Goal: Information Seeking & Learning: Learn about a topic

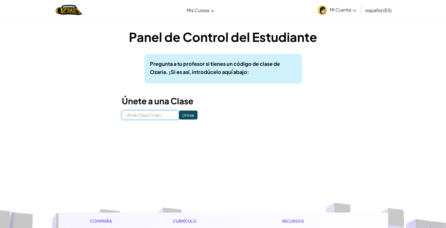
click at [139, 116] on input at bounding box center [150, 115] width 57 height 10
type input "MoonWinNet"
click input "Unirse" at bounding box center [188, 114] width 19 height 9
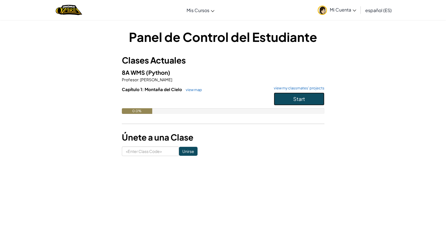
click at [305, 95] on button "Start" at bounding box center [299, 98] width 51 height 13
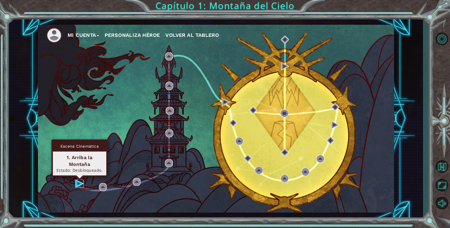
click at [81, 183] on img at bounding box center [79, 184] width 8 height 8
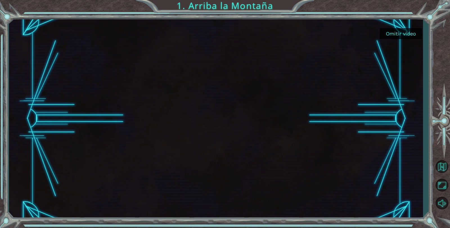
click at [398, 31] on button "Omitir video" at bounding box center [401, 33] width 42 height 11
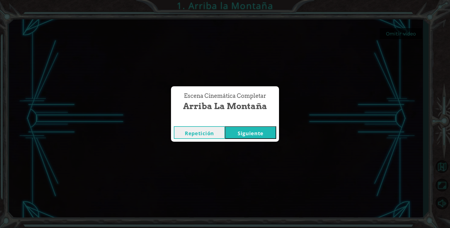
click at [239, 136] on button "Siguiente" at bounding box center [250, 132] width 51 height 13
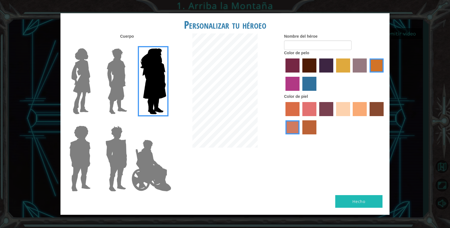
click at [90, 89] on img at bounding box center [81, 81] width 24 height 70
click at [93, 45] on input "Hero Connie" at bounding box center [93, 45] width 0 height 0
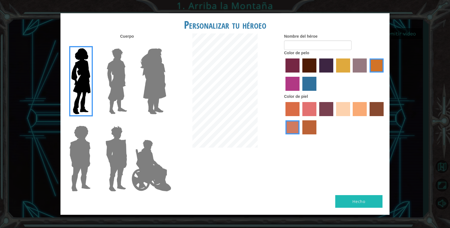
click at [318, 67] on div at bounding box center [334, 75] width 101 height 37
click at [323, 66] on label "hot purple hair color" at bounding box center [326, 65] width 14 height 14
click at [317, 75] on input "hot purple hair color" at bounding box center [317, 75] width 0 height 0
click at [294, 86] on label "medium red violet hair color" at bounding box center [292, 84] width 14 height 14
click at [384, 75] on input "medium red violet hair color" at bounding box center [384, 75] width 0 height 0
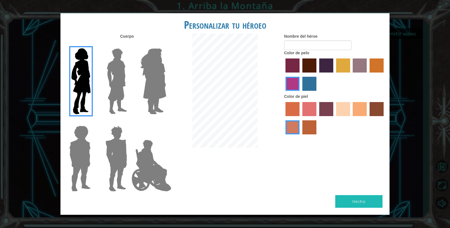
click at [293, 62] on label "paprika hair color" at bounding box center [292, 65] width 14 height 14
click at [283, 75] on input "paprika hair color" at bounding box center [283, 75] width 0 height 0
click at [308, 61] on label "maroon hair color" at bounding box center [309, 65] width 14 height 14
click at [300, 75] on input "maroon hair color" at bounding box center [300, 75] width 0 height 0
click at [361, 105] on label "tacao skin color" at bounding box center [360, 109] width 14 height 14
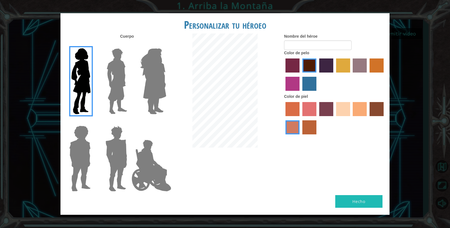
click at [351, 118] on input "tacao skin color" at bounding box center [351, 118] width 0 height 0
click at [324, 105] on label "tosca skin color" at bounding box center [326, 109] width 14 height 14
click at [317, 118] on input "tosca skin color" at bounding box center [317, 118] width 0 height 0
click at [348, 107] on label "sandy beach skin color" at bounding box center [343, 109] width 14 height 14
click at [334, 118] on input "sandy beach skin color" at bounding box center [334, 118] width 0 height 0
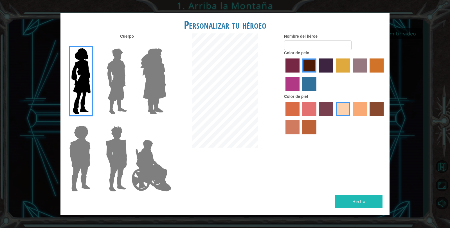
click at [360, 60] on label "bazaar hair color" at bounding box center [360, 65] width 14 height 14
click at [351, 75] on input "bazaar hair color" at bounding box center [351, 75] width 0 height 0
click at [312, 64] on label "maroon hair color" at bounding box center [309, 65] width 14 height 14
click at [300, 75] on input "maroon hair color" at bounding box center [300, 75] width 0 height 0
click at [288, 66] on label "paprika hair color" at bounding box center [292, 65] width 14 height 14
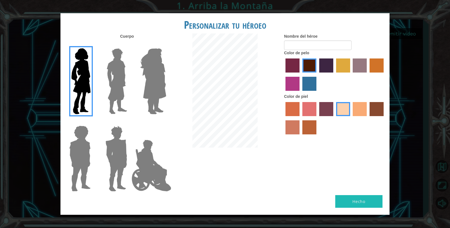
click at [283, 75] on input "paprika hair color" at bounding box center [283, 75] width 0 height 0
click at [287, 79] on label "medium red violet hair color" at bounding box center [292, 84] width 14 height 14
click at [384, 75] on input "medium red violet hair color" at bounding box center [384, 75] width 0 height 0
click at [315, 77] on label "lachmara hair color" at bounding box center [309, 84] width 14 height 14
click at [300, 93] on input "lachmara hair color" at bounding box center [300, 93] width 0 height 0
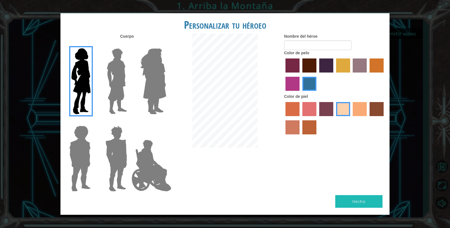
click at [296, 128] on label "burning sand skin color" at bounding box center [292, 127] width 14 height 14
click at [384, 118] on input "burning sand skin color" at bounding box center [384, 118] width 0 height 0
click at [313, 125] on label "smoke tree skin color" at bounding box center [309, 127] width 14 height 14
click at [300, 136] on input "smoke tree skin color" at bounding box center [300, 136] width 0 height 0
click at [314, 67] on label "maroon hair color" at bounding box center [309, 65] width 14 height 14
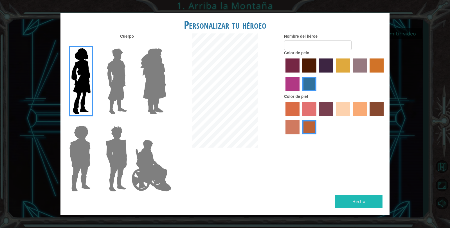
click at [300, 75] on input "maroon hair color" at bounding box center [300, 75] width 0 height 0
click at [371, 103] on label "karma skin color" at bounding box center [376, 109] width 14 height 14
click at [367, 118] on input "karma skin color" at bounding box center [367, 118] width 0 height 0
click at [362, 107] on label "tacao skin color" at bounding box center [360, 109] width 14 height 14
click at [351, 118] on input "tacao skin color" at bounding box center [351, 118] width 0 height 0
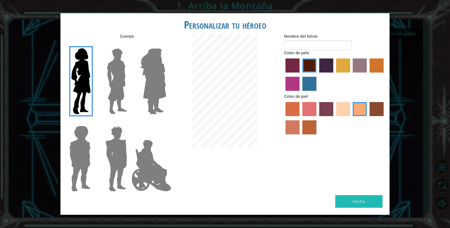
click at [145, 146] on img at bounding box center [151, 165] width 44 height 56
click at [166, 122] on input "Hero Jamie" at bounding box center [166, 122] width 0 height 0
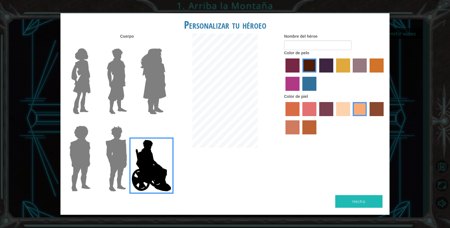
click at [115, 138] on img at bounding box center [116, 158] width 26 height 70
click at [129, 122] on input "Hero Garnet" at bounding box center [129, 122] width 0 height 0
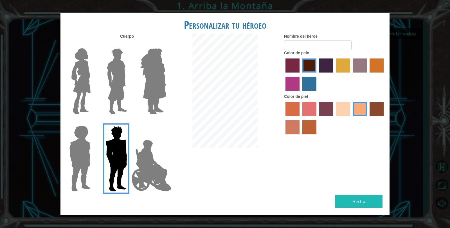
click at [84, 145] on img at bounding box center [80, 158] width 26 height 70
click at [93, 122] on input "Hero Steven" at bounding box center [93, 122] width 0 height 0
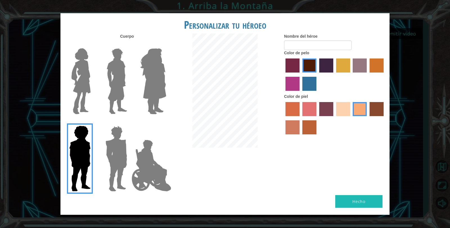
click at [124, 83] on img at bounding box center [116, 81] width 25 height 70
click at [129, 45] on input "Hero Lars" at bounding box center [129, 45] width 0 height 0
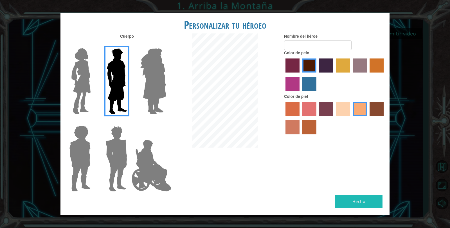
click at [152, 88] on img at bounding box center [153, 81] width 31 height 70
click at [166, 45] on input "Hero Amethyst" at bounding box center [166, 45] width 0 height 0
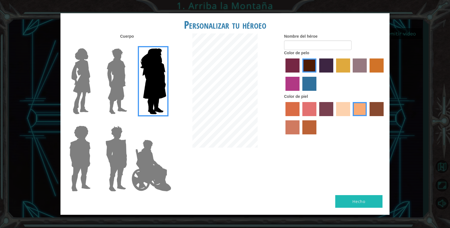
click at [89, 91] on img at bounding box center [81, 81] width 24 height 70
click at [93, 45] on input "Hero Connie" at bounding box center [93, 45] width 0 height 0
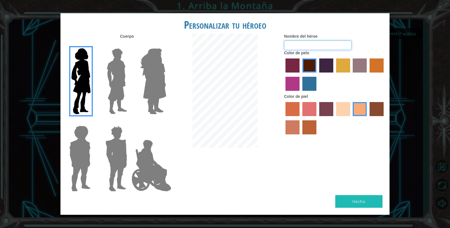
click at [332, 43] on input "Nombre del héroe" at bounding box center [317, 45] width 67 height 10
type input "p"
type input "pancrasia"
click at [367, 204] on button "Hecho" at bounding box center [358, 201] width 47 height 13
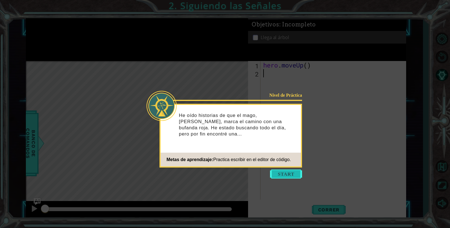
click at [277, 173] on button "Start" at bounding box center [286, 174] width 32 height 9
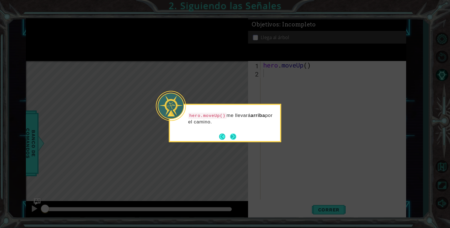
click at [235, 135] on button "Next" at bounding box center [233, 136] width 6 height 6
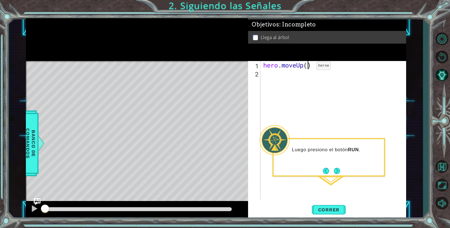
click at [308, 67] on div "hero . moveUp ( )" at bounding box center [334, 138] width 145 height 155
type textarea "hero.moveUp(2)"
click at [332, 208] on span "Correr" at bounding box center [328, 210] width 33 height 6
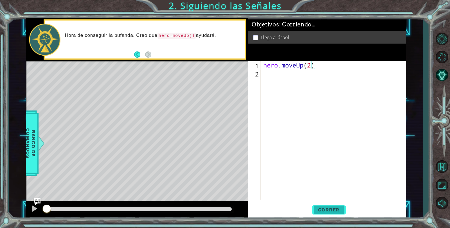
click at [328, 210] on span "Correr" at bounding box center [328, 210] width 33 height 6
click at [314, 79] on div "hero . moveUp ( 2 )" at bounding box center [334, 138] width 145 height 155
type textarea "he"
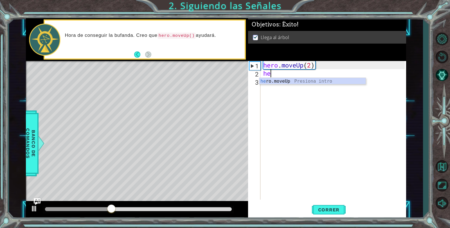
click at [314, 79] on div "he ro.moveUp Presiona intro" at bounding box center [312, 88] width 106 height 20
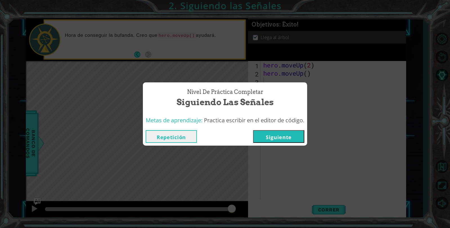
click at [268, 132] on button "Siguiente" at bounding box center [278, 136] width 51 height 13
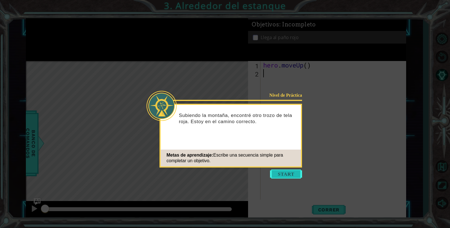
click at [290, 172] on button "Start" at bounding box center [286, 174] width 32 height 9
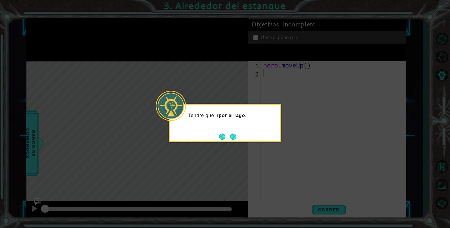
click at [226, 132] on footer at bounding box center [227, 136] width 17 height 8
click at [230, 134] on button "Next" at bounding box center [233, 137] width 6 height 6
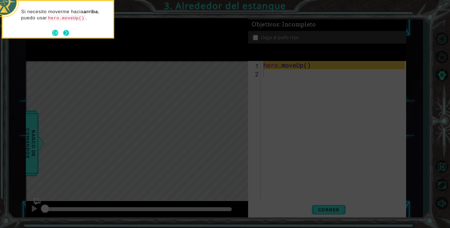
click at [65, 32] on button "Next" at bounding box center [66, 33] width 6 height 6
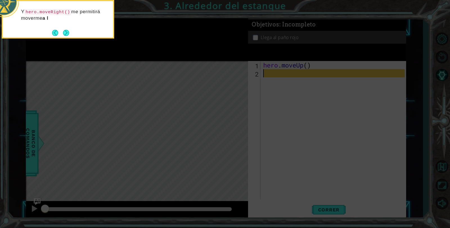
click at [65, 32] on button "Next" at bounding box center [66, 33] width 6 height 6
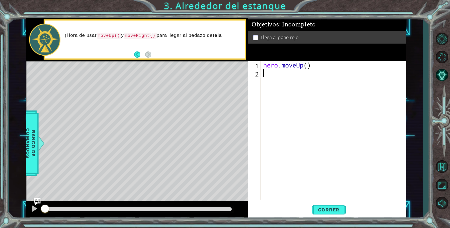
click at [270, 74] on div "hero . moveUp ( )" at bounding box center [334, 138] width 145 height 155
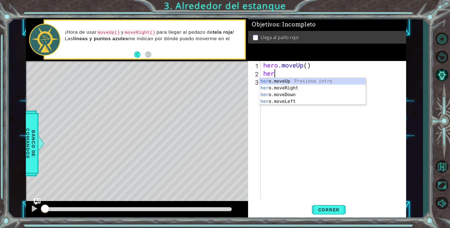
type textarea "her"
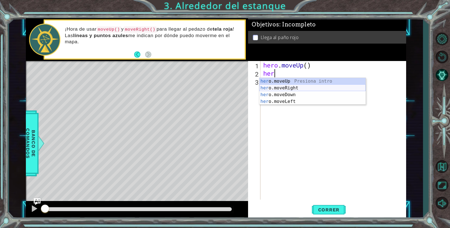
click at [273, 85] on div "her o.moveUp Presiona intro her o.moveRight Presiona intro her o.moveDown Presi…" at bounding box center [312, 98] width 106 height 40
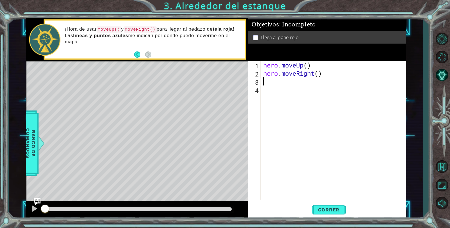
scroll to position [0, 0]
click at [338, 207] on span "Correr" at bounding box center [328, 210] width 33 height 6
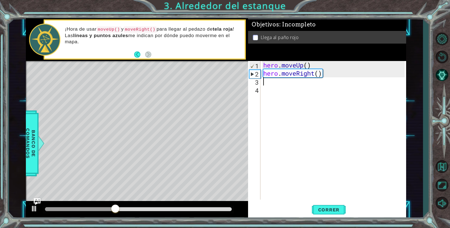
type textarea "he"
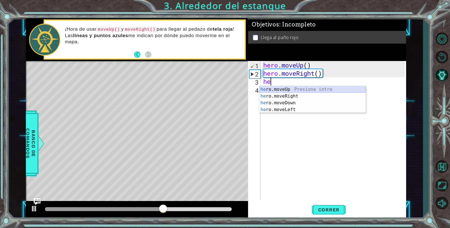
click at [292, 87] on div "he ro.moveUp Presiona intro he ro.moveRight Presiona intro he ro.moveDown Presi…" at bounding box center [312, 106] width 106 height 40
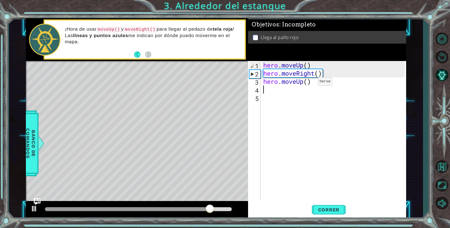
click at [309, 83] on div "hero . moveUp ( ) hero . moveRight ( ) hero . moveUp ( )" at bounding box center [334, 138] width 145 height 155
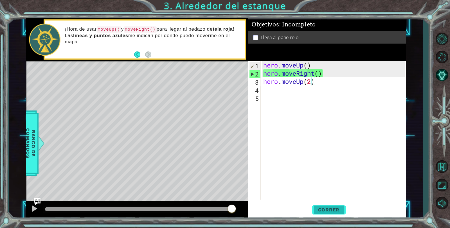
type textarea "hero.moveUp(2)"
click at [334, 207] on span "Correr" at bounding box center [328, 210] width 33 height 6
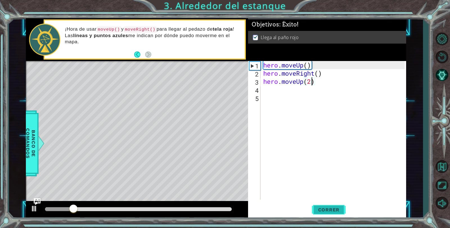
click at [338, 207] on button "Correr" at bounding box center [329, 210] width 34 height 16
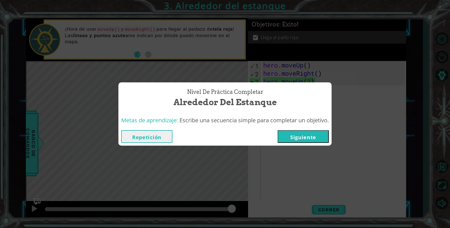
click at [311, 137] on button "Siguiente" at bounding box center [302, 136] width 51 height 13
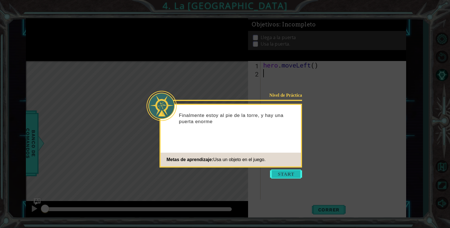
click at [292, 170] on button "Start" at bounding box center [286, 174] width 32 height 9
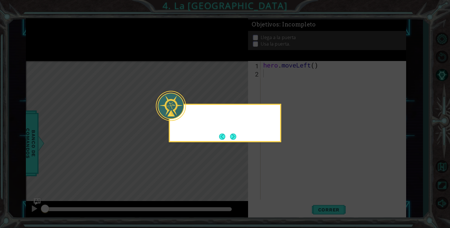
click at [292, 170] on icon at bounding box center [225, 114] width 450 height 228
click at [236, 134] on button "Next" at bounding box center [233, 137] width 6 height 6
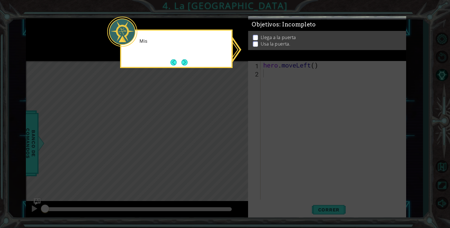
click at [236, 134] on icon at bounding box center [225, 114] width 450 height 228
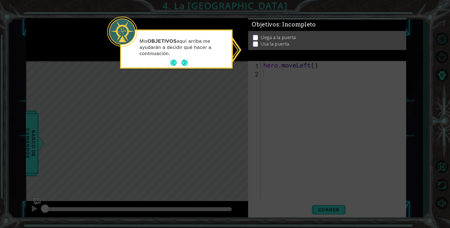
click at [253, 35] on p at bounding box center [255, 37] width 5 height 5
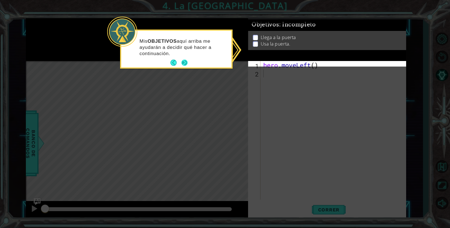
click at [181, 60] on button "Next" at bounding box center [184, 63] width 6 height 6
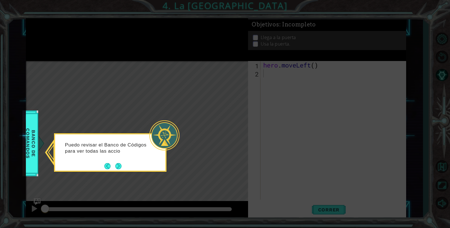
click at [118, 164] on button "Next" at bounding box center [118, 166] width 6 height 6
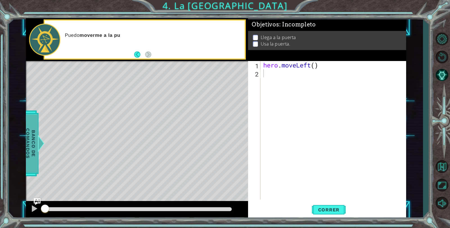
click at [28, 134] on span "Banco de comandos" at bounding box center [30, 143] width 15 height 58
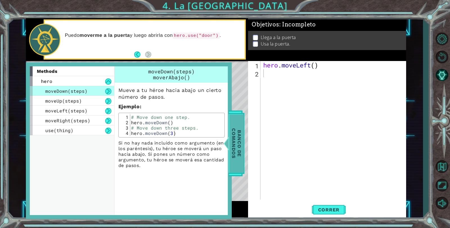
click at [242, 144] on span "Banco de comandos" at bounding box center [236, 143] width 15 height 58
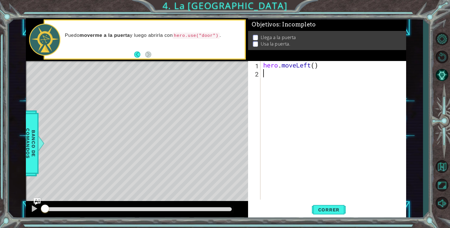
click at [285, 75] on div "hero . moveLeft ( )" at bounding box center [334, 138] width 145 height 155
click at [316, 63] on div "hero . moveLeft ( )" at bounding box center [334, 138] width 145 height 155
type textarea "hero.moveLeft(2)"
click at [308, 80] on div "hero . moveLeft ( 2 )" at bounding box center [334, 138] width 145 height 155
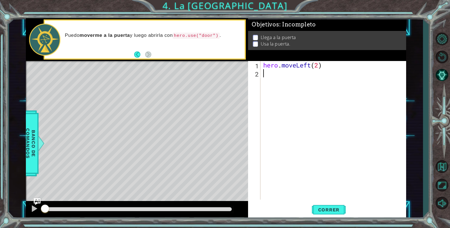
scroll to position [0, 0]
type textarea "he"
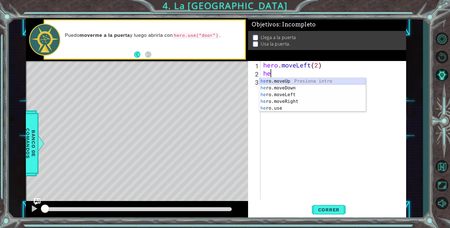
click at [297, 79] on div "he ro.moveUp Presiona intro he ro.moveDown Presiona intro he ro.moveLeft Presio…" at bounding box center [312, 101] width 106 height 47
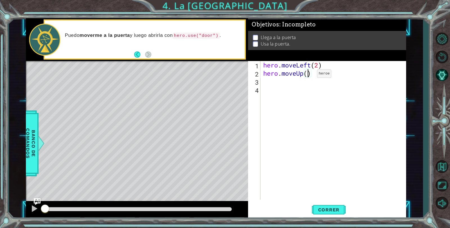
click at [308, 75] on div "hero . moveLeft ( 2 ) hero . moveUp ( )" at bounding box center [334, 138] width 145 height 155
type textarea "hero.moveUp(2)"
click at [297, 84] on div "hero . moveLeft ( 2 ) hero . moveUp ( 2 )" at bounding box center [334, 138] width 145 height 155
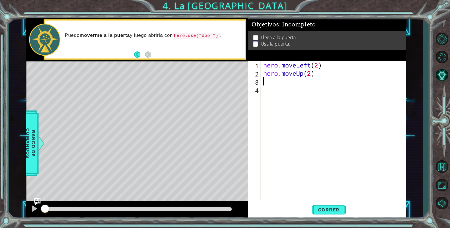
type textarea "he"
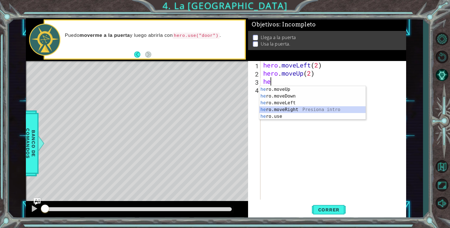
click at [293, 108] on div "he ro.moveUp Presiona intro he ro.moveDown Presiona intro he ro.moveLeft Presio…" at bounding box center [312, 109] width 106 height 47
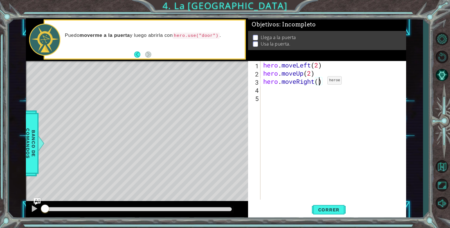
click at [319, 82] on div "hero . moveLeft ( 2 ) hero . moveUp ( 2 ) hero . moveRight ( )" at bounding box center [334, 138] width 145 height 155
type textarea "hero.moveRight(2)"
click at [317, 87] on div "hero . moveLeft ( 2 ) hero . moveUp ( 2 ) hero . moveRight ( 2 )" at bounding box center [334, 138] width 145 height 155
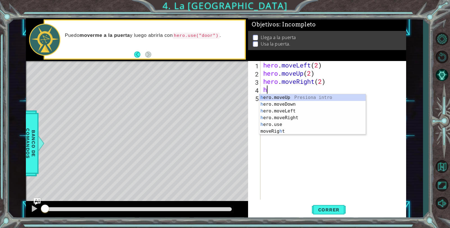
type textarea "her"
click at [282, 121] on div "her o.moveUp Presiona intro her o.moveDown Presiona intro her o.moveLeft Presio…" at bounding box center [312, 117] width 106 height 47
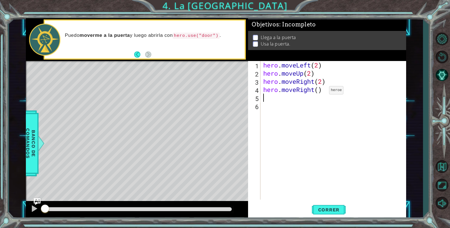
click at [321, 92] on div "hero . moveLeft ( 2 ) hero . moveUp ( 2 ) hero . moveRight ( 2 ) hero . moveRig…" at bounding box center [334, 138] width 145 height 155
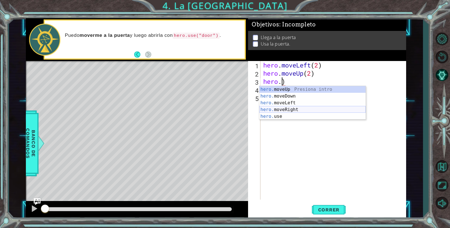
click at [311, 108] on div "hero. moveUp Presiona intro hero. moveDown Presiona intro hero. moveLeft Presio…" at bounding box center [312, 109] width 106 height 47
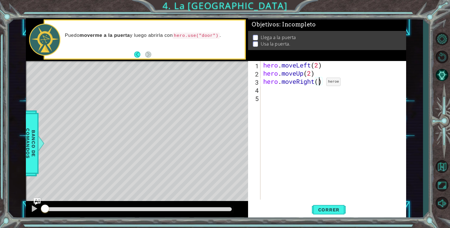
type textarea "hero.moveRight(2)"
click at [300, 91] on div "hero . moveLeft ( 2 ) hero . moveUp ( 2 ) hero . moveRight ( 2 )" at bounding box center [334, 138] width 145 height 155
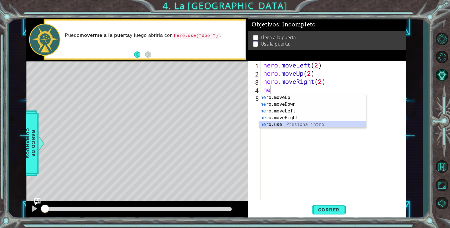
click at [273, 123] on div "he ro.moveUp Presiona intro he ro.moveDown Presiona intro he ro.moveLeft Presio…" at bounding box center [312, 117] width 106 height 47
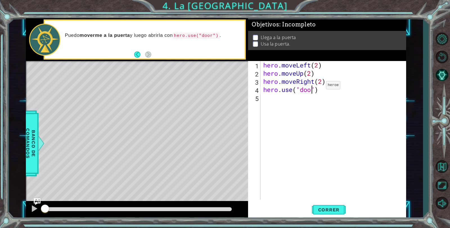
scroll to position [0, 3]
type textarea "hero.use("door")"
click at [313, 209] on span "Correr" at bounding box center [328, 210] width 33 height 6
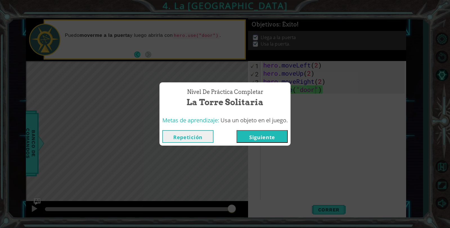
click at [279, 139] on button "Siguiente" at bounding box center [261, 136] width 51 height 13
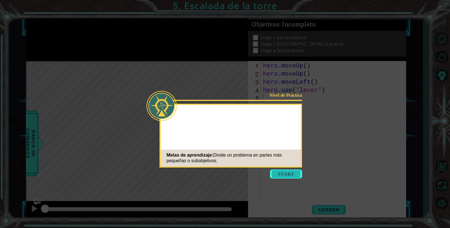
click at [285, 172] on button "Start" at bounding box center [286, 174] width 32 height 9
click at [285, 172] on icon at bounding box center [225, 114] width 450 height 228
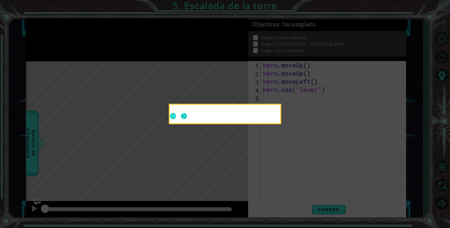
click at [181, 115] on button "Next" at bounding box center [184, 116] width 6 height 6
click at [179, 115] on icon at bounding box center [225, 114] width 450 height 228
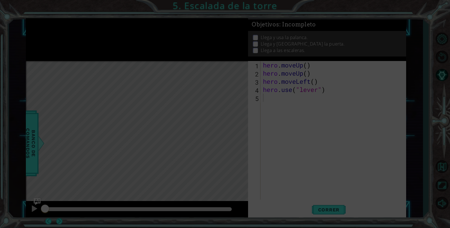
click at [179, 115] on icon at bounding box center [225, 114] width 450 height 228
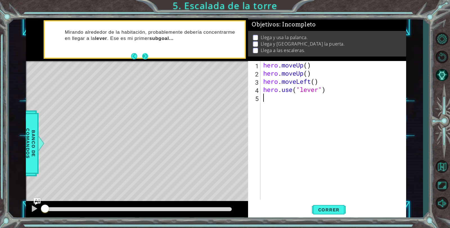
click at [148, 59] on button "Next" at bounding box center [145, 56] width 6 height 6
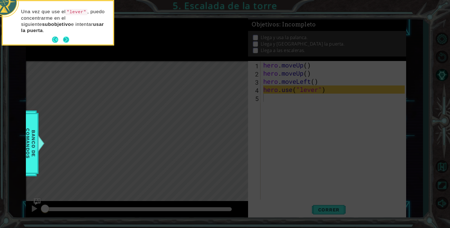
click at [66, 38] on button "Next" at bounding box center [66, 40] width 6 height 6
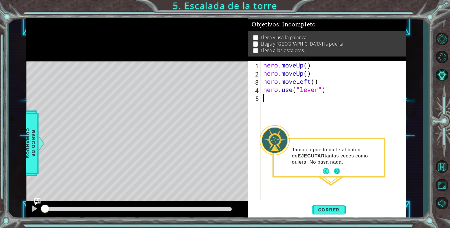
click at [336, 171] on button "Next" at bounding box center [337, 171] width 6 height 6
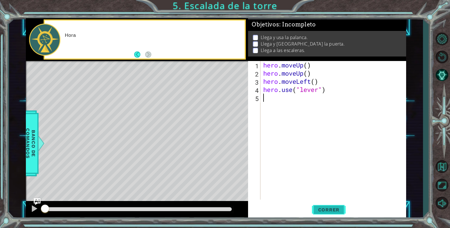
click at [335, 208] on span "Correr" at bounding box center [328, 210] width 33 height 6
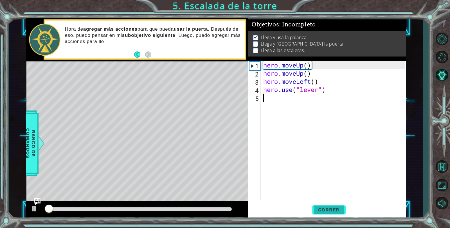
click at [330, 206] on button "Correr" at bounding box center [329, 210] width 34 height 16
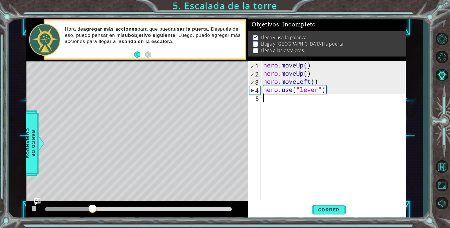
type textarea "he"
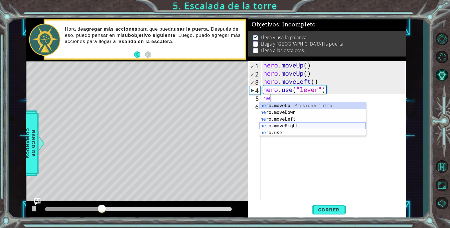
click at [295, 125] on div "he ro.moveUp Presiona intro he ro.moveDown Presiona intro he ro.moveLeft Presio…" at bounding box center [312, 125] width 106 height 47
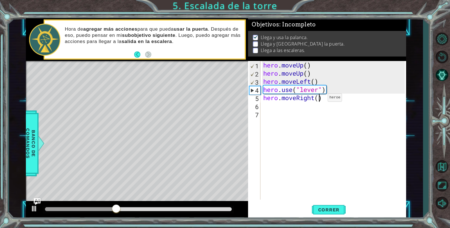
click at [319, 99] on div "hero . moveUp ( ) hero . moveUp ( ) hero . moveLeft ( ) hero . use ( "lever" ) …" at bounding box center [334, 138] width 145 height 155
type textarea "hero.moveRight(3)"
click at [324, 206] on button "Correr" at bounding box center [329, 210] width 34 height 16
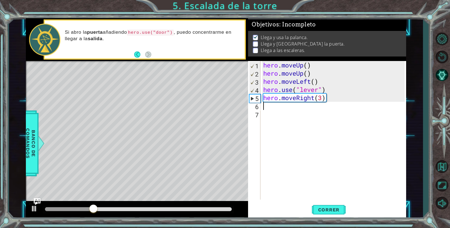
click at [296, 105] on div "hero . moveUp ( ) hero . moveUp ( ) hero . moveLeft ( ) hero . use ( "lever" ) …" at bounding box center [334, 138] width 145 height 155
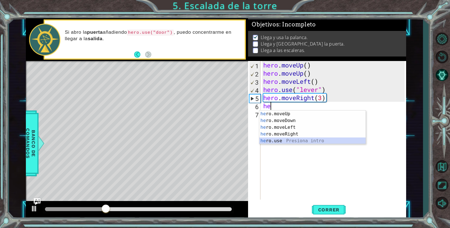
click at [286, 141] on div "he ro.moveUp Presiona intro he ro.moveDown Presiona intro he ro.moveLeft Presio…" at bounding box center [312, 133] width 106 height 47
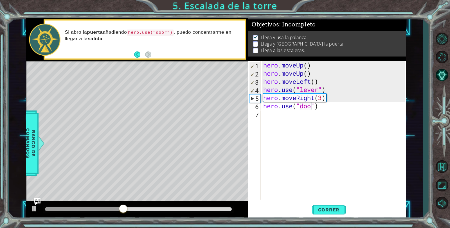
type textarea "hero.use("door")"
click at [283, 117] on div "hero . moveUp ( ) hero . moveUp ( ) hero . moveLeft ( ) hero . use ( "lever" ) …" at bounding box center [334, 138] width 145 height 155
type textarea "he"
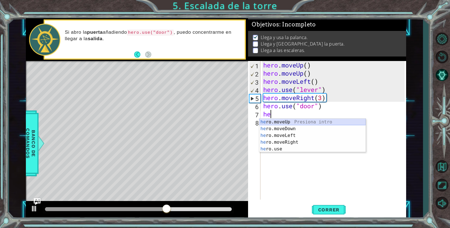
click at [285, 123] on div "he ro.moveUp Presiona intro he ro.moveDown Presiona intro he ro.moveLeft Presio…" at bounding box center [312, 142] width 106 height 47
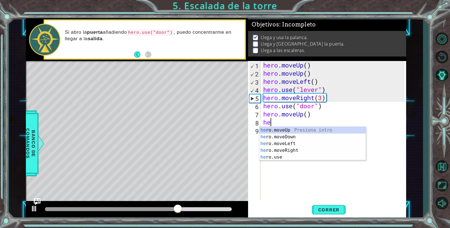
type textarea "her"
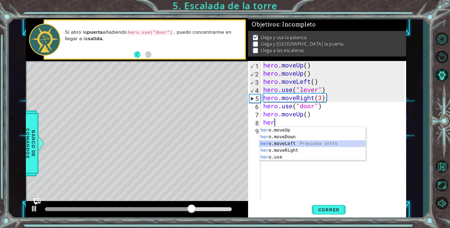
click at [285, 144] on div "her o.moveUp Presiona intro her o.moveDown Presiona intro her o.moveLeft Presio…" at bounding box center [312, 150] width 106 height 47
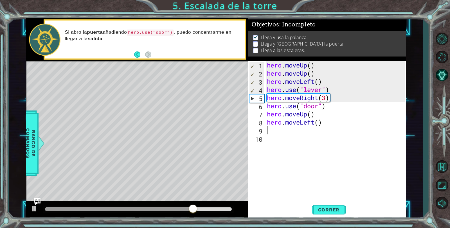
scroll to position [0, 0]
click at [318, 125] on div "hero . moveUp ( ) hero . moveUp ( ) hero . moveLeft ( ) hero . use ( "lever" ) …" at bounding box center [337, 138] width 142 height 155
click at [331, 208] on span "Correr" at bounding box center [328, 210] width 33 height 6
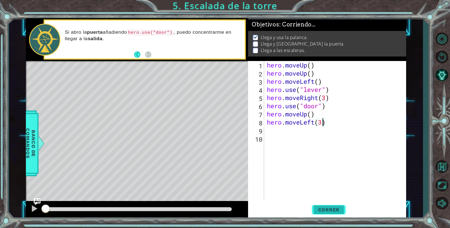
click at [331, 208] on span "Correr" at bounding box center [328, 210] width 33 height 6
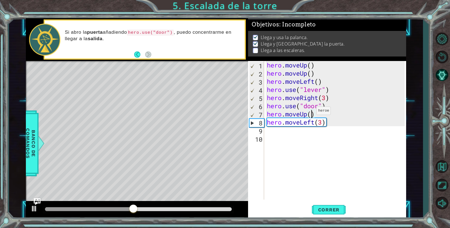
click at [312, 112] on div "hero . moveUp ( ) hero . moveUp ( ) hero . moveLeft ( ) hero . use ( "lever" ) …" at bounding box center [337, 138] width 142 height 155
type textarea "hero.moveUp(2)"
click at [338, 205] on button "Correr" at bounding box center [329, 210] width 34 height 16
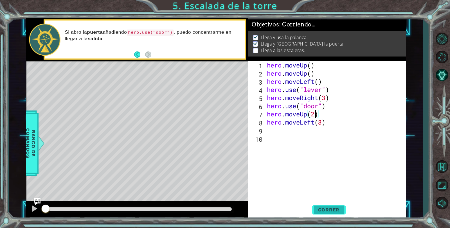
click at [338, 205] on button "Correr" at bounding box center [329, 210] width 34 height 16
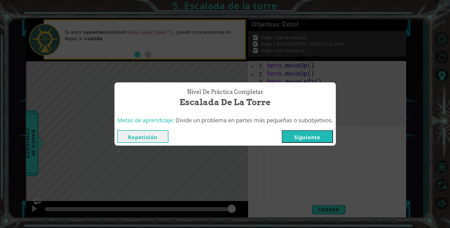
click at [315, 138] on button "Siguiente" at bounding box center [307, 136] width 51 height 13
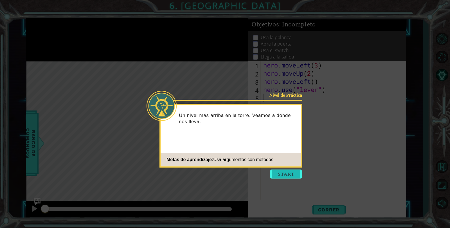
click at [279, 173] on button "Start" at bounding box center [286, 174] width 32 height 9
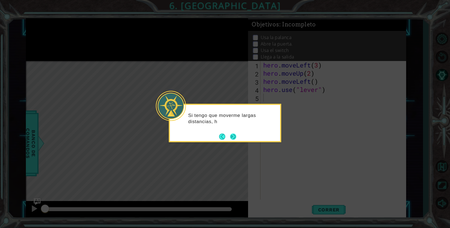
click at [234, 137] on button "Next" at bounding box center [233, 137] width 6 height 6
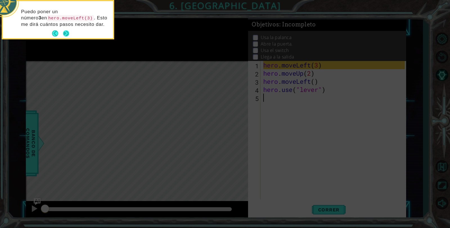
click at [66, 31] on button "Next" at bounding box center [66, 33] width 6 height 6
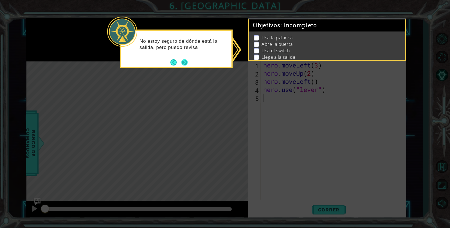
click at [184, 62] on button "Next" at bounding box center [184, 62] width 6 height 6
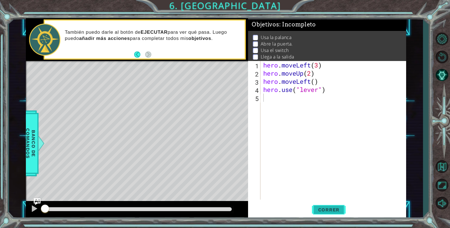
click at [333, 208] on span "Correr" at bounding box center [328, 210] width 33 height 6
click at [330, 206] on button "Correr" at bounding box center [329, 210] width 34 height 16
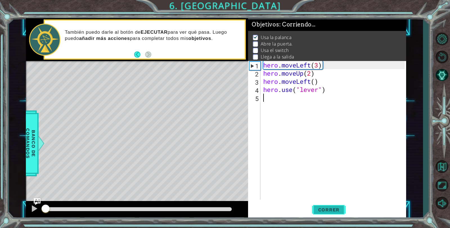
scroll to position [4, 0]
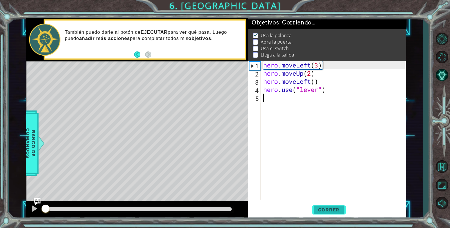
click at [330, 206] on button "Correr" at bounding box center [329, 210] width 34 height 16
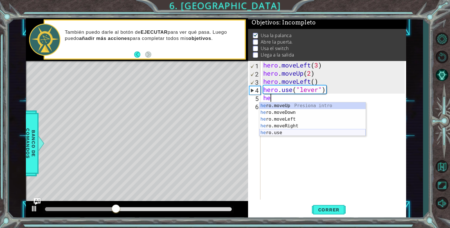
click at [287, 132] on div "he ro.moveUp Presiona intro he ro.moveDown Presiona intro he ro.moveLeft Presio…" at bounding box center [312, 125] width 106 height 47
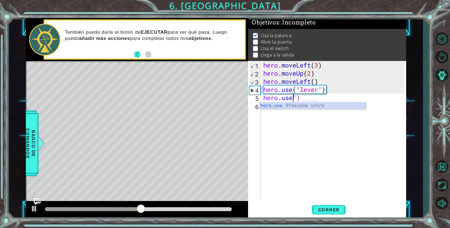
click at [294, 106] on div "hero.use Presiona intro" at bounding box center [312, 112] width 106 height 20
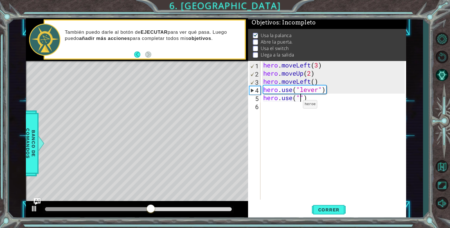
type textarea "hero.use(")"
click at [294, 99] on div "hero . moveLeft ( 3 ) hero . moveUp ( 2 ) hero . moveLeft ( ) hero . use ( "lev…" at bounding box center [334, 138] width 145 height 155
click at [318, 102] on div "hero . moveLeft ( 3 ) hero . moveUp ( 2 ) hero . moveLeft ( ) hero . use ( "lev…" at bounding box center [334, 138] width 145 height 155
click at [300, 97] on div "hero . moveLeft ( 3 ) hero . moveUp ( 2 ) hero . moveLeft ( ) hero . use ( "lev…" at bounding box center [334, 138] width 145 height 155
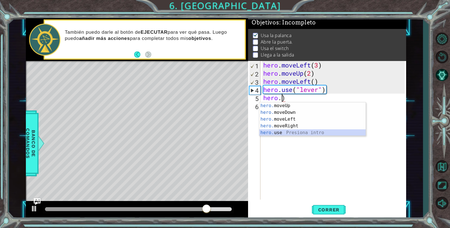
click at [293, 135] on div "hero. moveUp Presiona intro hero. moveDown Presiona intro hero. moveLeft Presio…" at bounding box center [312, 125] width 106 height 47
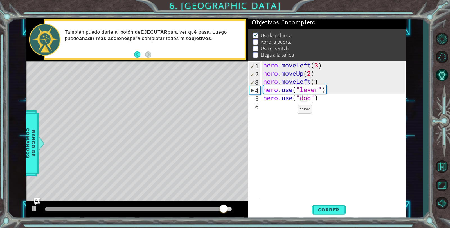
type textarea "hero.use("door")"
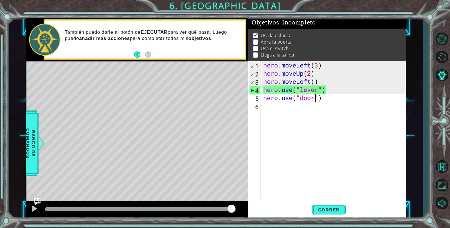
click at [282, 105] on div "hero . moveLeft ( 3 ) hero . moveUp ( 2 ) hero . moveLeft ( ) hero . use ( "lev…" at bounding box center [334, 138] width 145 height 155
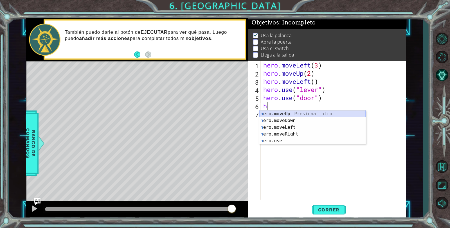
click at [292, 113] on div "h ero.moveUp Presiona intro h ero.moveDown Presiona intro h ero.moveLeft Presio…" at bounding box center [312, 133] width 106 height 47
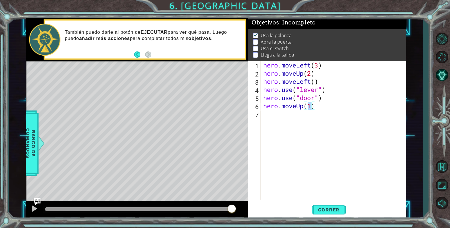
type textarea "hero.moveUp(2)"
click at [271, 115] on div "hero . moveLeft ( 3 ) hero . moveUp ( 2 ) hero . moveLeft ( ) hero . use ( "lev…" at bounding box center [334, 138] width 145 height 155
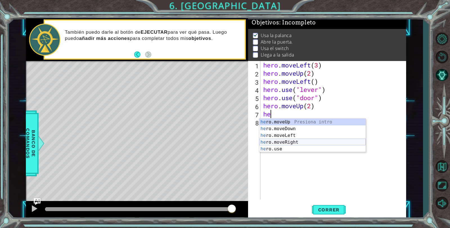
click at [286, 140] on div "he ro.moveUp Presiona intro he ro.moveDown Presiona intro he ro.moveLeft Presio…" at bounding box center [312, 142] width 106 height 47
type textarea "hero.moveRight(1)"
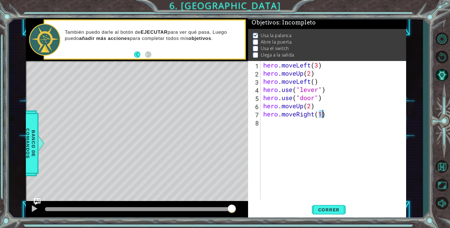
click at [286, 122] on div "hero . moveLeft ( 3 ) hero . moveUp ( 2 ) hero . moveLeft ( ) hero . use ( "lev…" at bounding box center [334, 138] width 145 height 155
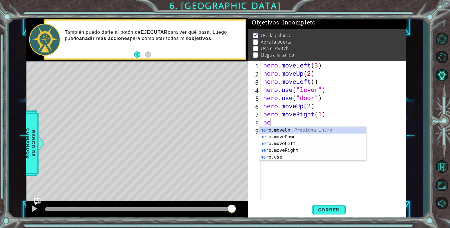
scroll to position [0, 0]
click at [292, 155] on div "her o.moveUp Presiona intro her o.moveDown Presiona intro her o.moveLeft Presio…" at bounding box center [312, 150] width 106 height 47
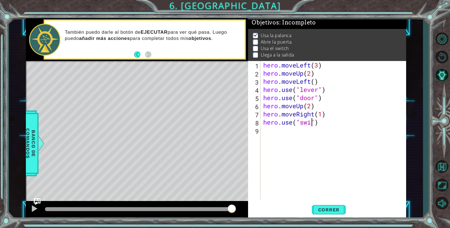
scroll to position [0, 3]
type textarea "hero.use("switch")"
click at [277, 132] on div "hero . moveLeft ( 3 ) hero . moveUp ( 2 ) hero . moveLeft ( ) hero . use ( "lev…" at bounding box center [334, 138] width 145 height 155
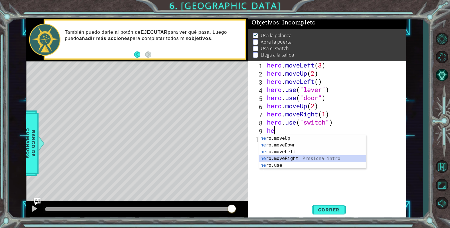
click at [284, 158] on div "he ro.moveUp Presiona intro he ro.moveDown Presiona intro he ro.moveLeft Presio…" at bounding box center [312, 158] width 106 height 47
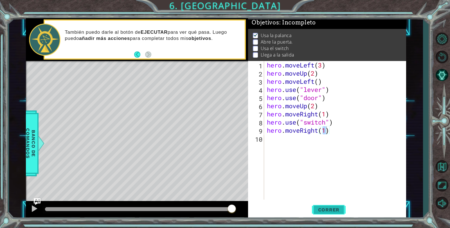
click at [330, 209] on span "Correr" at bounding box center [328, 210] width 33 height 6
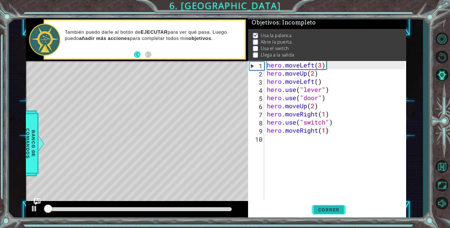
click at [330, 209] on span "Correr" at bounding box center [328, 210] width 33 height 6
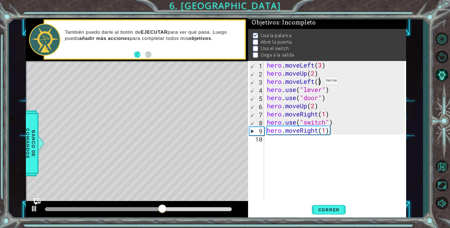
click at [319, 82] on div "hero . moveLeft ( 3 ) hero . moveUp ( 2 ) hero . moveLeft ( ) hero . use ( "lev…" at bounding box center [337, 138] width 142 height 155
click at [344, 206] on button "Correr" at bounding box center [329, 210] width 34 height 16
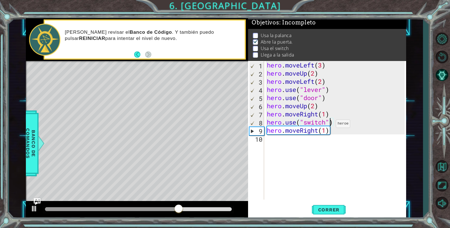
click at [331, 125] on div "hero . moveLeft ( 3 ) hero . moveUp ( 2 ) hero . moveLeft ( 2 ) hero . use ( "l…" at bounding box center [337, 138] width 142 height 155
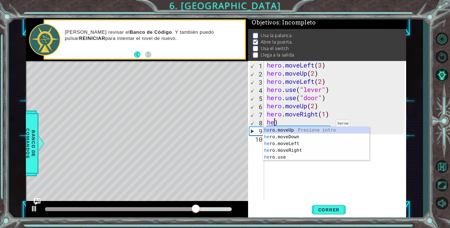
scroll to position [0, 0]
type textarea ")"
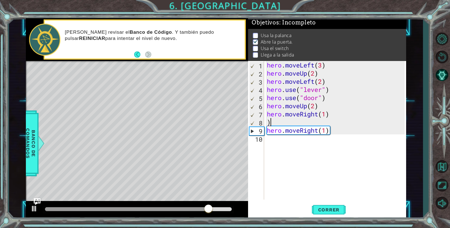
click at [274, 121] on div "hero . moveLeft ( 3 ) hero . moveUp ( 2 ) hero . moveLeft ( 2 ) hero . use ( "l…" at bounding box center [337, 138] width 142 height 155
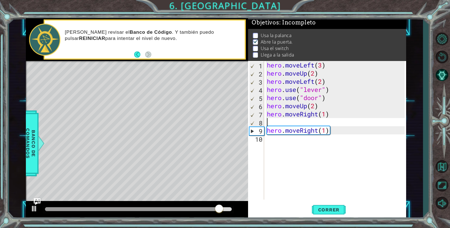
click at [266, 138] on div "hero . moveLeft ( 3 ) hero . moveUp ( 2 ) hero . moveLeft ( 2 ) hero . use ( "l…" at bounding box center [335, 130] width 139 height 139
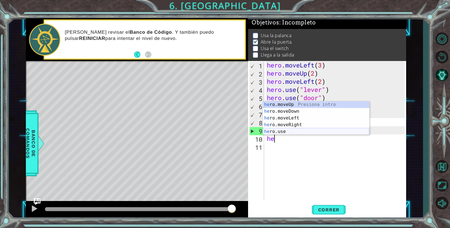
click at [273, 130] on div "he ro.moveUp Presiona intro he ro.moveDown Presiona intro he ro.moveLeft Presio…" at bounding box center [316, 124] width 106 height 47
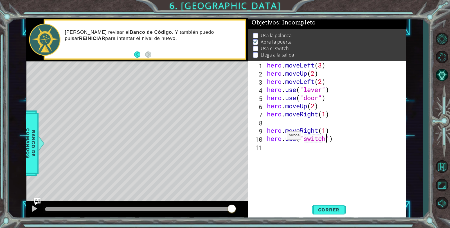
scroll to position [0, 3]
type textarea "hero.use("switch")"
click at [325, 207] on button "Correr" at bounding box center [329, 210] width 34 height 16
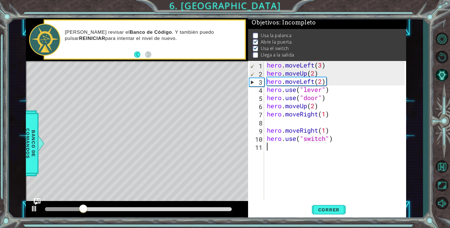
click at [292, 152] on div "hero . moveLeft ( 3 ) hero . moveUp ( 2 ) hero . moveLeft ( 2 ) hero . use ( "l…" at bounding box center [337, 138] width 142 height 155
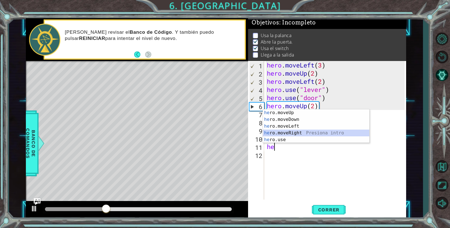
click at [292, 130] on div "he ro.moveUp Presiona intro he ro.moveDown Presiona intro he ro.moveLeft Presio…" at bounding box center [316, 132] width 106 height 47
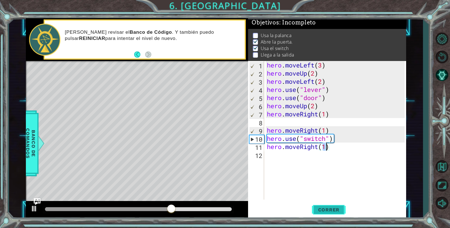
click at [324, 207] on span "Correr" at bounding box center [328, 210] width 33 height 6
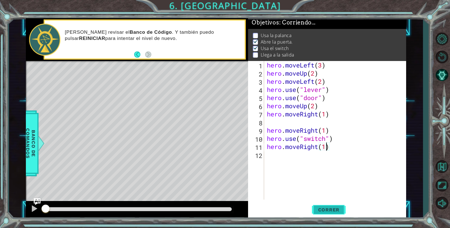
click at [325, 207] on span "Correr" at bounding box center [328, 210] width 33 height 6
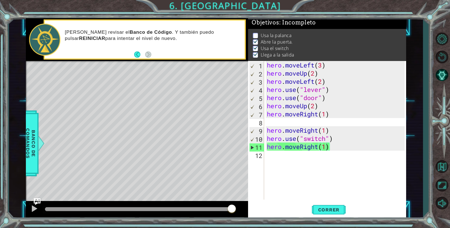
click at [260, 32] on li "Usa la palanca" at bounding box center [328, 35] width 150 height 6
click at [138, 55] on button "Back" at bounding box center [139, 54] width 11 height 6
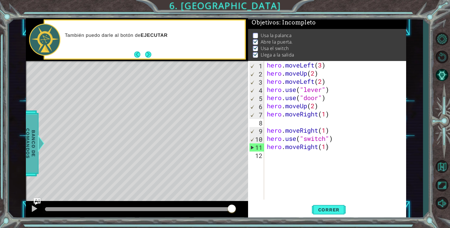
click at [32, 147] on span "Banco de comandos" at bounding box center [30, 143] width 15 height 58
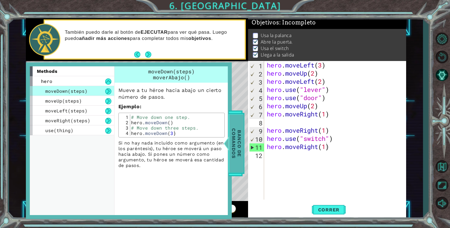
click at [243, 132] on span "Banco de comandos" at bounding box center [236, 143] width 15 height 58
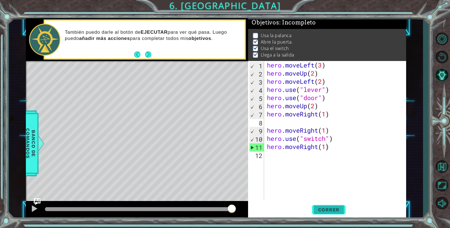
click at [324, 206] on button "Correr" at bounding box center [329, 210] width 34 height 16
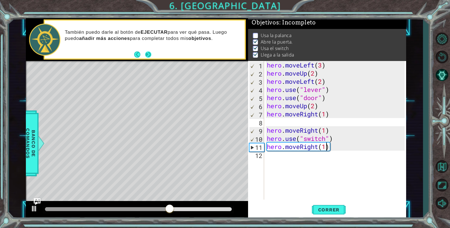
click at [149, 52] on button "Next" at bounding box center [148, 54] width 6 height 6
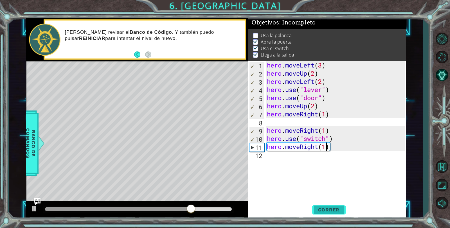
click at [320, 208] on span "Correr" at bounding box center [328, 210] width 33 height 6
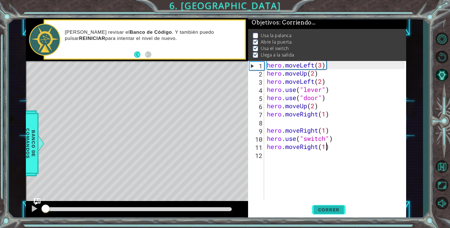
click at [320, 208] on span "Correr" at bounding box center [328, 210] width 33 height 6
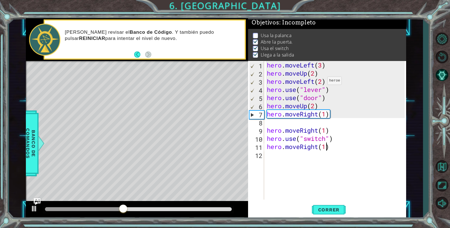
click at [322, 82] on div "hero . moveLeft ( 3 ) hero . moveUp ( 2 ) hero . moveLeft ( 2 ) hero . use ( "l…" at bounding box center [337, 138] width 142 height 155
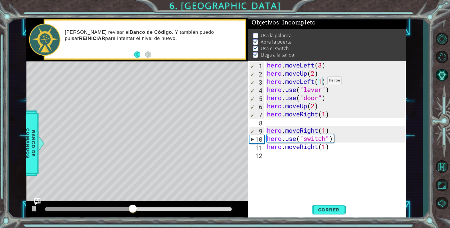
scroll to position [0, 3]
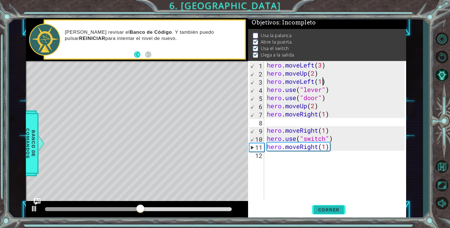
click at [323, 209] on span "Correr" at bounding box center [328, 210] width 33 height 6
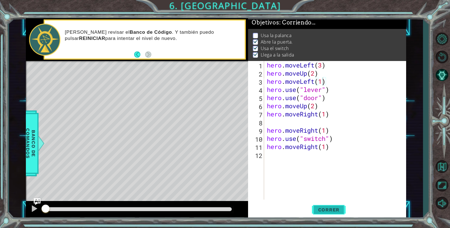
click at [323, 209] on span "Correr" at bounding box center [328, 210] width 33 height 6
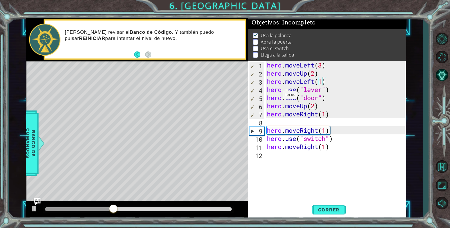
click at [278, 96] on div "hero . moveLeft ( 3 ) hero . moveUp ( 2 ) hero . moveLeft ( 1 ) hero . use ( "l…" at bounding box center [337, 138] width 142 height 155
type textarea "hero.use("door")"
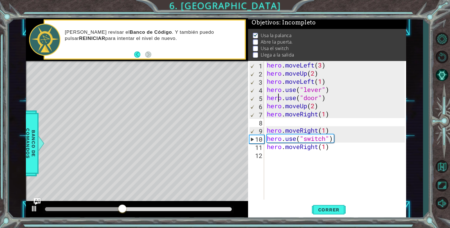
click at [328, 97] on div "hero . moveLeft ( 3 ) hero . moveUp ( 2 ) hero . moveLeft ( 1 ) hero . use ( "l…" at bounding box center [337, 138] width 142 height 155
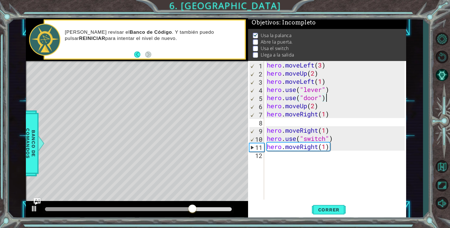
click at [318, 122] on div "hero . moveLeft ( 3 ) hero . moveUp ( 2 ) hero . moveLeft ( 1 ) hero . use ( "l…" at bounding box center [337, 138] width 142 height 155
click at [105, 36] on strong "REINICIAR" at bounding box center [92, 38] width 26 height 5
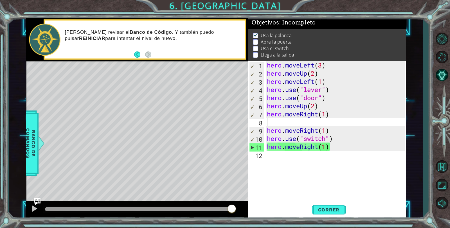
click at [336, 96] on div "hero . moveLeft ( 3 ) hero . moveUp ( 2 ) hero . moveLeft ( 1 ) hero . use ( "l…" at bounding box center [337, 138] width 142 height 155
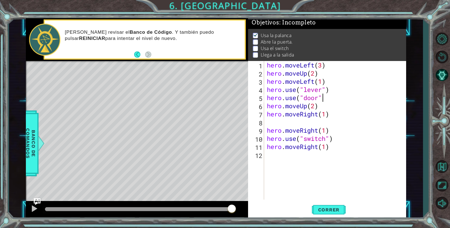
type textarea "h"
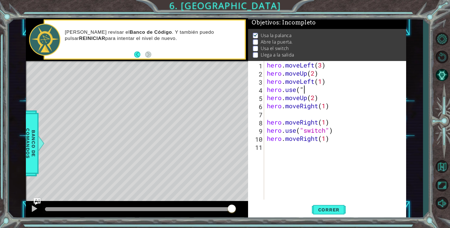
type textarea "h"
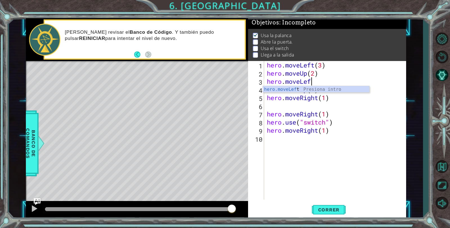
type textarea "h"
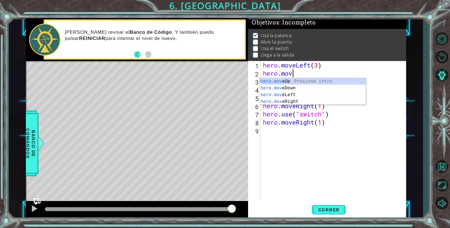
type textarea "h"
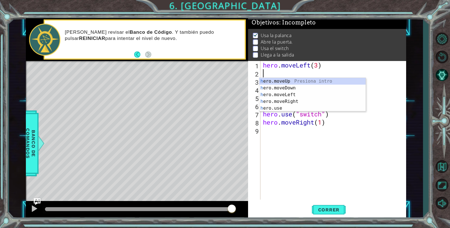
type textarea "h"
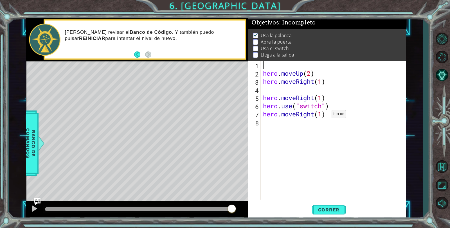
click at [323, 116] on div "hero . moveUp ( 2 ) hero . moveRight ( 1 ) hero . moveRight ( 1 ) hero . use ( …" at bounding box center [334, 138] width 145 height 155
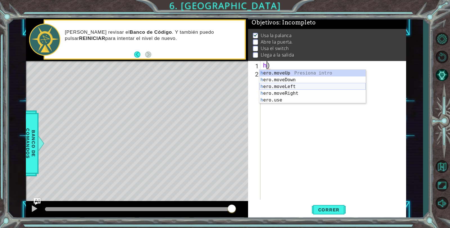
click at [285, 88] on div "h ero.moveUp Presiona intro h ero.moveDown Presiona intro h ero.moveLeft Presio…" at bounding box center [312, 93] width 106 height 47
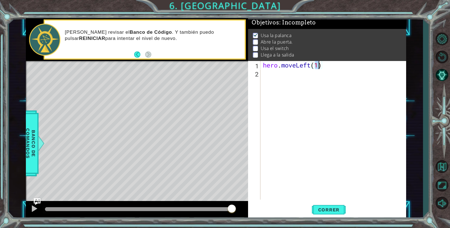
type textarea "hero.moveLeft(3)"
click at [266, 76] on div "hero . moveLeft ( 3 )" at bounding box center [334, 138] width 145 height 155
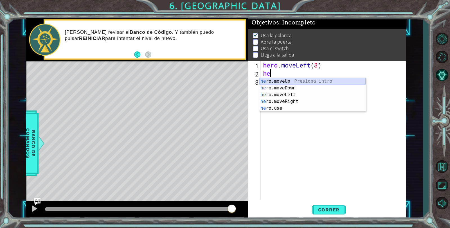
click at [269, 80] on div "he ro.moveUp Presiona intro he ro.moveDown Presiona intro he ro.moveLeft Presio…" at bounding box center [312, 101] width 106 height 47
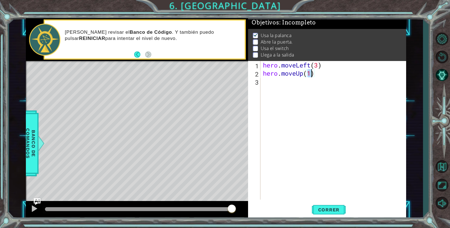
type textarea "hero.moveUp(2)"
click at [269, 80] on div "hero . moveLeft ( 3 ) hero . moveUp ( 2 )" at bounding box center [334, 138] width 145 height 155
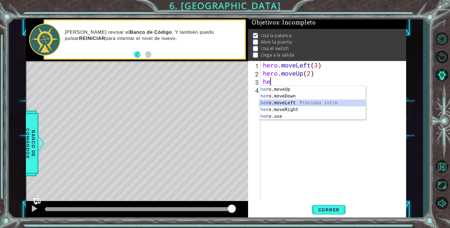
click at [269, 103] on div "he ro.moveUp Presiona intro he ro.moveDown Presiona intro he ro.moveLeft Presio…" at bounding box center [312, 109] width 106 height 47
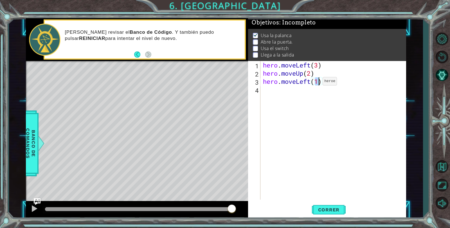
type textarea "hero.moveLeft(1)"
click at [323, 92] on div "hero . moveLeft ( 3 ) hero . moveUp ( 2 ) hero . moveLeft ( 1 )" at bounding box center [334, 138] width 145 height 155
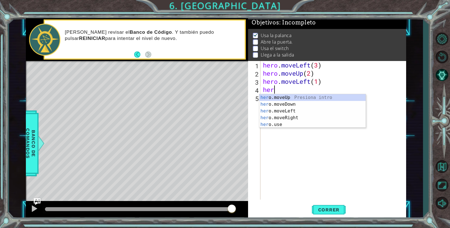
scroll to position [0, 0]
click at [282, 125] on div "her o.moveUp Presiona intro her o.moveDown Presiona intro her o.moveLeft Presio…" at bounding box center [312, 117] width 106 height 47
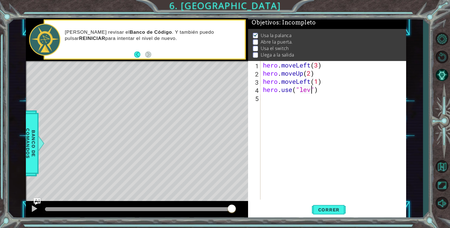
scroll to position [0, 3]
click at [129, 138] on div "Level Map" at bounding box center [156, 144] width 260 height 166
click at [130, 139] on div "Level Map" at bounding box center [156, 144] width 260 height 166
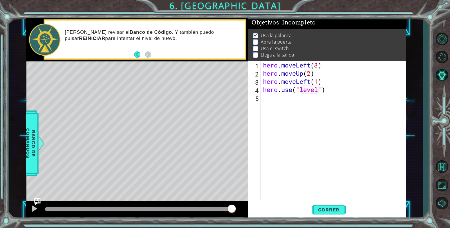
click at [130, 141] on div "Level Map" at bounding box center [156, 144] width 260 height 166
click at [330, 211] on span "Correr" at bounding box center [328, 210] width 33 height 6
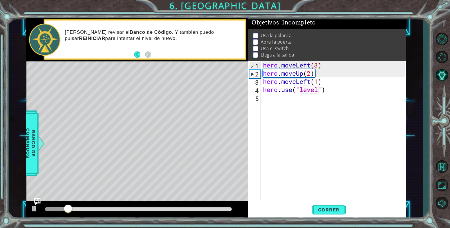
type textarea "hero.use("lever")"
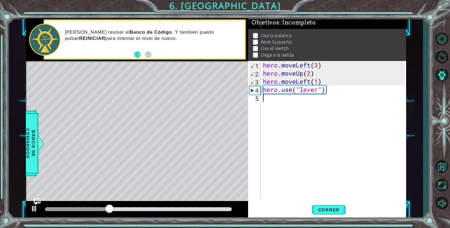
click at [272, 108] on div "hero . moveLeft ( 3 ) hero . moveUp ( 2 ) hero . moveLeft ( 1 ) hero . use ( "l…" at bounding box center [334, 138] width 145 height 155
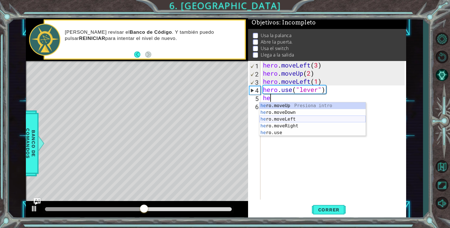
click at [279, 119] on div "he ro.moveUp Presiona intro he ro.moveDown Presiona intro he ro.moveLeft Presio…" at bounding box center [312, 125] width 106 height 47
type textarea "hero.moveLeft(1)"
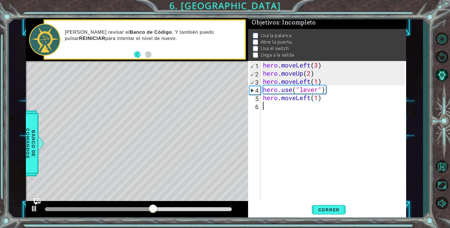
click at [277, 108] on div "hero . moveLeft ( 3 ) hero . moveUp ( 2 ) hero . moveLeft ( 1 ) hero . use ( "l…" at bounding box center [334, 138] width 145 height 155
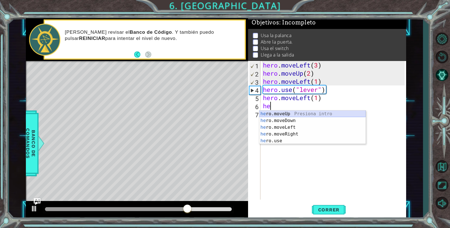
click at [287, 112] on div "he ro.moveUp Presiona intro he ro.moveDown Presiona intro he ro.moveLeft Presio…" at bounding box center [312, 133] width 106 height 47
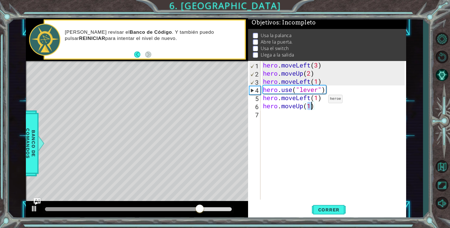
type textarea "hero.moveUp(2)"
click at [263, 112] on div "hero . moveLeft ( 3 ) hero . moveUp ( 2 ) hero . moveLeft ( 1 ) hero . use ( "l…" at bounding box center [334, 138] width 145 height 155
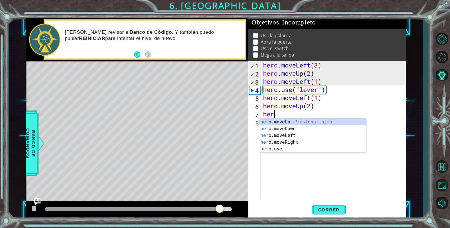
scroll to position [0, 0]
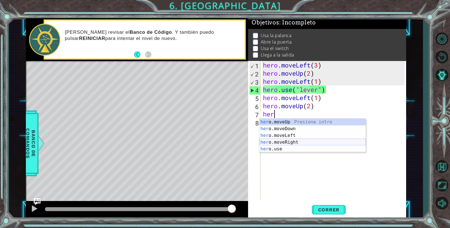
click at [283, 142] on div "her o.moveUp Presiona intro her o.moveDown Presiona intro her o.moveLeft Presio…" at bounding box center [312, 142] width 106 height 47
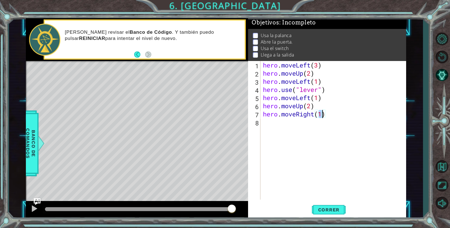
type textarea "hero.moveRight(2)"
click at [276, 127] on div "hero . moveLeft ( 3 ) hero . moveUp ( 2 ) hero . moveLeft ( 1 ) hero . use ( "l…" at bounding box center [334, 138] width 145 height 155
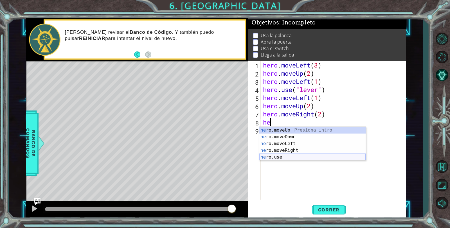
click at [274, 158] on div "he ro.moveUp Presiona intro he ro.moveDown Presiona intro he ro.moveLeft Presio…" at bounding box center [312, 150] width 106 height 47
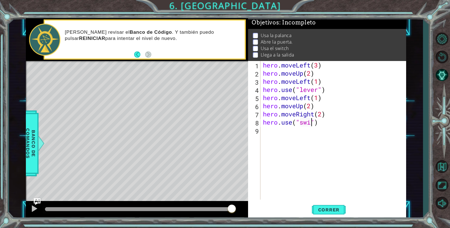
scroll to position [0, 3]
type textarea "hero.use("switch")"
click at [291, 130] on div "hero . moveLeft ( 3 ) hero . moveUp ( 2 ) hero . moveLeft ( 1 ) hero . use ( "l…" at bounding box center [334, 138] width 145 height 155
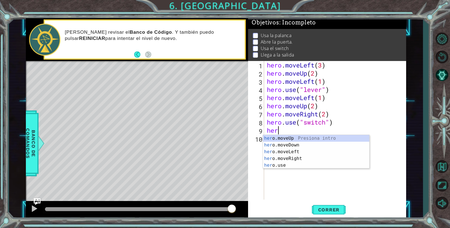
scroll to position [0, 0]
click at [291, 159] on div "her o.moveUp Presiona intro her o.moveDown Presiona intro her o.moveLeft Presio…" at bounding box center [316, 158] width 106 height 47
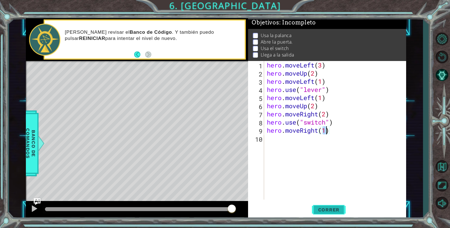
click at [329, 206] on button "Correr" at bounding box center [329, 210] width 34 height 16
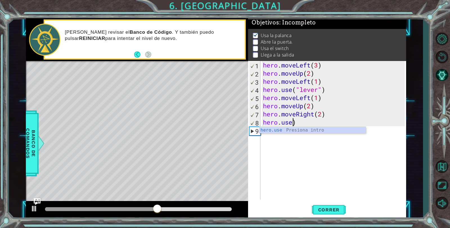
scroll to position [0, 0]
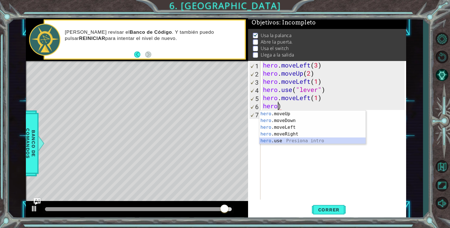
click at [286, 143] on div "hero .moveUp Presiona intro hero .moveDown Presiona intro hero .moveLeft Presio…" at bounding box center [312, 133] width 106 height 47
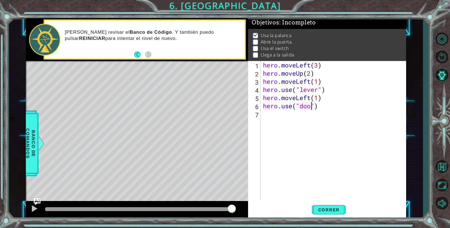
type textarea "hero.use("door")"
click at [278, 114] on div "hero . moveLeft ( 3 ) hero . moveUp ( 2 ) hero . moveLeft ( 1 ) hero . use ( "l…" at bounding box center [334, 138] width 145 height 155
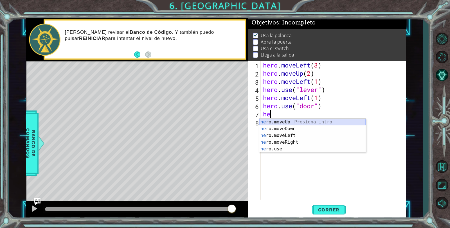
click at [297, 120] on div "he ro.moveUp Presiona intro he ro.moveDown Presiona intro he ro.moveLeft Presio…" at bounding box center [312, 142] width 106 height 47
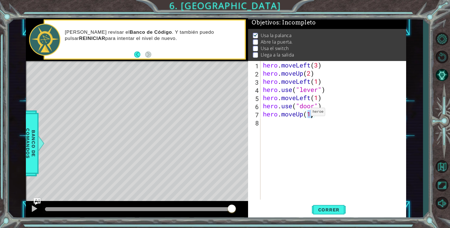
type textarea "hero.moveUp(2)"
click at [299, 121] on div "hero . moveLeft ( 3 ) hero . moveUp ( 2 ) hero . moveLeft ( 1 ) hero . use ( "l…" at bounding box center [334, 138] width 145 height 155
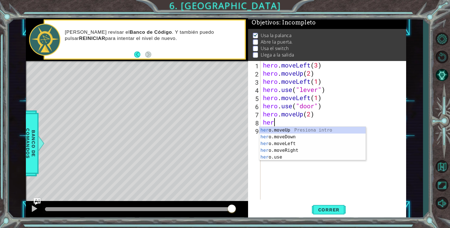
scroll to position [0, 0]
click at [293, 148] on div "her o.moveUp Presiona intro her o.moveDown Presiona intro her o.moveLeft Presio…" at bounding box center [312, 150] width 106 height 47
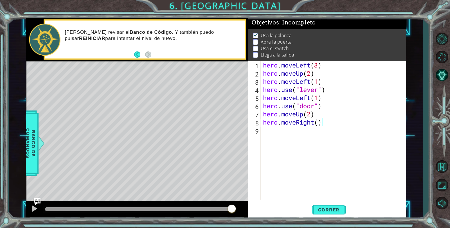
type textarea "hero.moveRight(2)"
click at [283, 131] on div "hero . moveLeft ( 3 ) hero . moveUp ( 2 ) hero . moveLeft ( 1 ) hero . use ( "l…" at bounding box center [334, 138] width 145 height 155
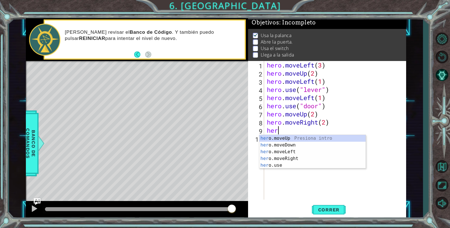
scroll to position [0, 0]
click at [291, 165] on div "her o.moveUp Presiona intro her o.moveDown Presiona intro her o.moveLeft Presio…" at bounding box center [312, 158] width 106 height 47
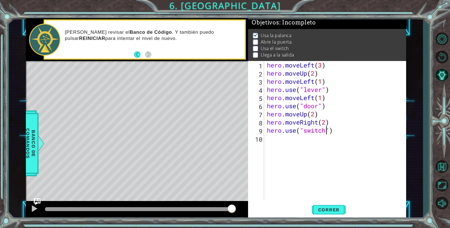
scroll to position [0, 3]
type textarea "hero.use("switch")"
click at [329, 205] on button "Correr" at bounding box center [329, 210] width 34 height 16
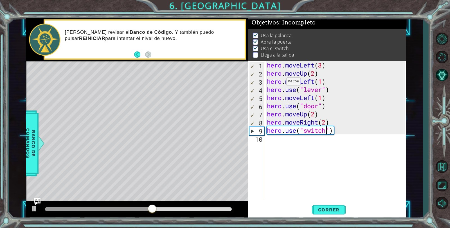
click at [274, 140] on div "hero . moveLeft ( 3 ) hero . moveUp ( 2 ) hero . moveLeft ( 1 ) hero . use ( "l…" at bounding box center [337, 138] width 142 height 155
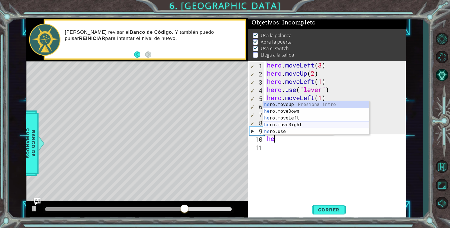
click at [298, 123] on div "he ro.moveUp Presiona intro he ro.moveDown Presiona intro he ro.moveLeft Presio…" at bounding box center [316, 124] width 106 height 47
type textarea "hero.moveRight(1)"
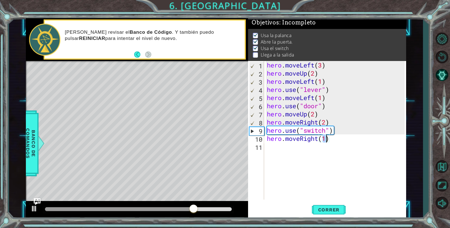
click at [269, 146] on div "hero . moveLeft ( 3 ) hero . moveUp ( 2 ) hero . moveLeft ( 1 ) hero . use ( "l…" at bounding box center [337, 138] width 142 height 155
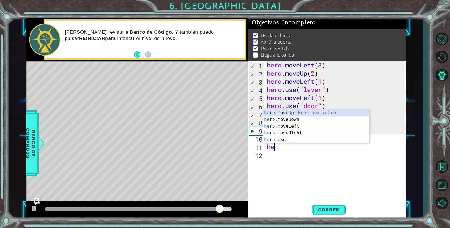
click at [280, 113] on div "he ro.moveUp Presiona intro he ro.moveDown Presiona intro he ro.moveLeft Presio…" at bounding box center [316, 132] width 106 height 47
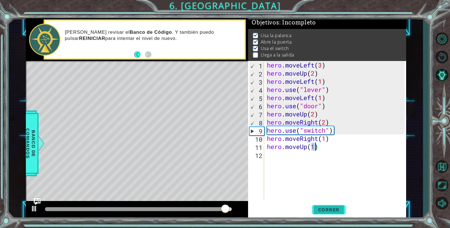
type textarea "hero.moveUp(1)"
click at [322, 209] on span "Correr" at bounding box center [328, 210] width 33 height 6
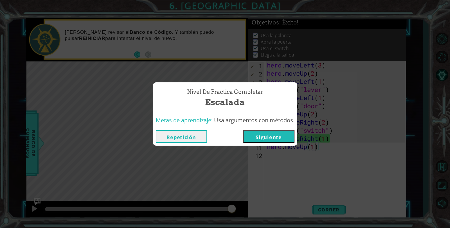
click at [280, 137] on button "Siguiente" at bounding box center [268, 136] width 51 height 13
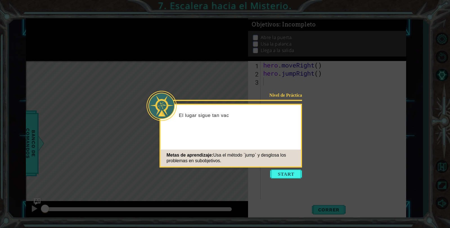
click at [294, 169] on icon at bounding box center [225, 114] width 450 height 228
click at [296, 175] on button "Start" at bounding box center [286, 174] width 32 height 9
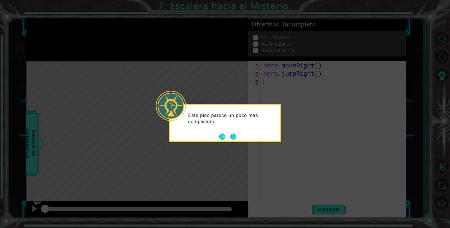
click at [233, 134] on button "Next" at bounding box center [233, 137] width 6 height 6
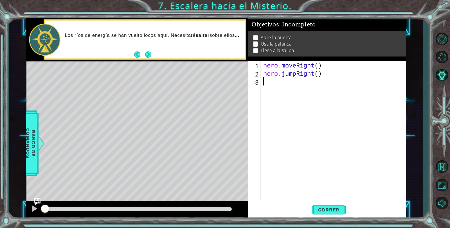
type textarea "he"
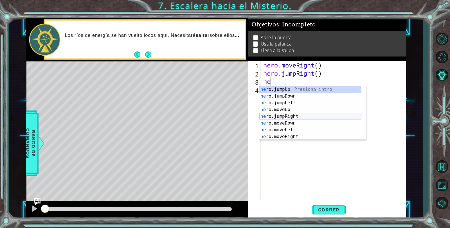
click at [287, 116] on div "he ro.jumpUp Presiona intro he ro.jumpDown Presiona intro he ro.jumpLeft Presio…" at bounding box center [310, 119] width 102 height 67
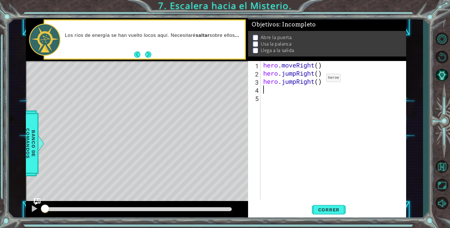
click at [318, 79] on div "hero . moveRight ( ) hero . jumpRight ( ) hero . jumpRight ( )" at bounding box center [334, 138] width 145 height 155
type textarea "hero.jumpRight(2)"
click at [314, 91] on div "hero . moveRight ( ) hero . jumpRight ( ) hero . jumpRight ( 2 )" at bounding box center [334, 138] width 145 height 155
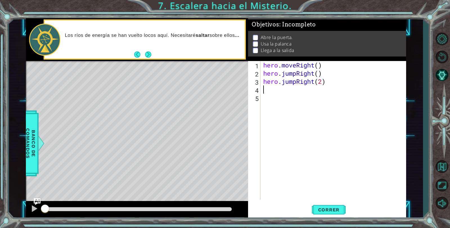
type textarea "he"
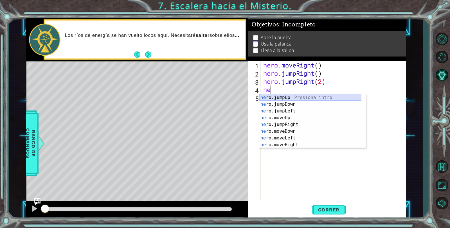
click at [314, 98] on div "he ro.jumpUp Presiona intro he ro.jumpDown Presiona intro he ro.jumpLeft Presio…" at bounding box center [310, 127] width 102 height 67
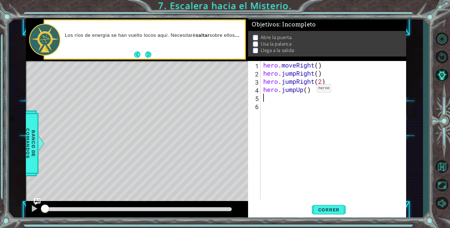
click at [308, 90] on div "hero . moveRight ( ) hero . jumpRight ( ) hero . jumpRight ( 2 ) hero . jumpUp …" at bounding box center [334, 138] width 145 height 155
click at [327, 79] on div "hero . moveRight ( ) hero . jumpRight ( ) hero . jumpRight ( 2 ) hero . jumpUp …" at bounding box center [334, 138] width 145 height 155
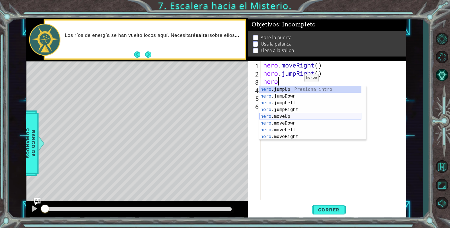
click at [286, 117] on div "hero .jumpUp Presiona intro hero .jumpDown Presiona intro hero .jumpLeft Presio…" at bounding box center [310, 119] width 102 height 67
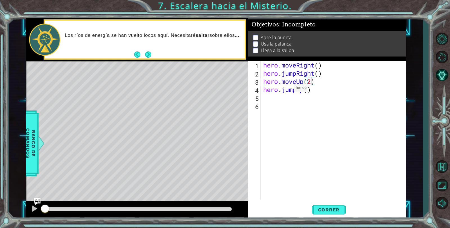
scroll to position [0, 2]
click at [311, 89] on div "hero . moveRight ( ) hero . jumpRight ( ) hero . moveUp ( 3 ) hero . jumpUp ( )" at bounding box center [334, 138] width 145 height 155
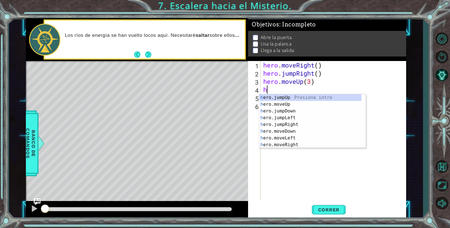
scroll to position [0, 0]
click at [317, 137] on div "h ero.jumpUp Presiona intro h ero.moveUp Presiona intro h ero.jumpDown Presiona…" at bounding box center [310, 127] width 102 height 67
type textarea "hero.moveLeft(1)"
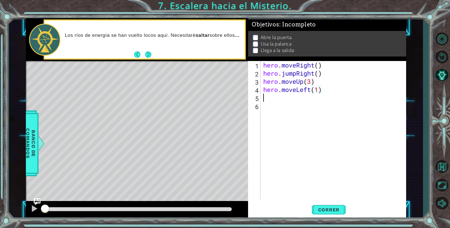
click at [273, 94] on div "hero . moveRight ( ) hero . jumpRight ( ) hero . moveUp ( 3 ) hero . moveLeft (…" at bounding box center [334, 138] width 145 height 155
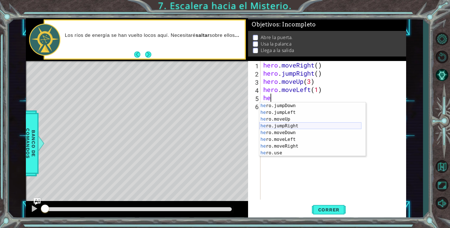
scroll to position [7, 0]
click at [291, 150] on div "he ro.jumpDown Presiona intro he ro.jumpLeft Presiona intro he ro.moveUp Presio…" at bounding box center [310, 135] width 102 height 67
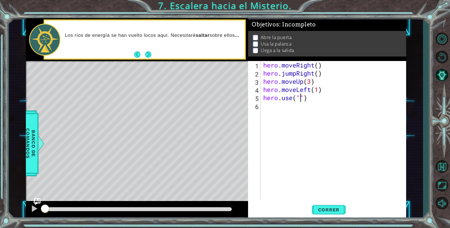
scroll to position [0, 2]
type textarea "hero.use("switch")"
click at [281, 110] on div "hero . moveRight ( ) hero . jumpRight ( ) hero . moveUp ( 3 ) hero . moveLeft (…" at bounding box center [334, 138] width 145 height 155
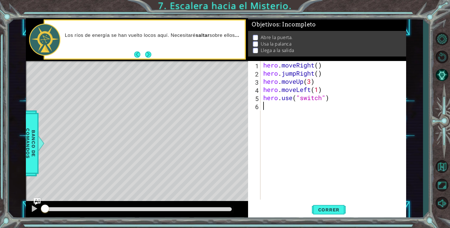
type textarea "he"
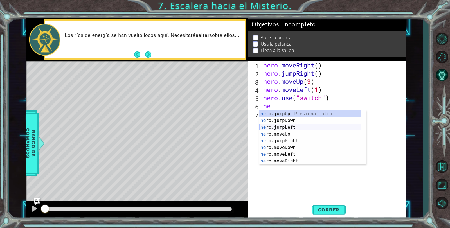
click at [288, 127] on div "he ro.jumpUp Presiona intro he ro.jumpDown Presiona intro he ro.jumpLeft Presio…" at bounding box center [310, 143] width 102 height 67
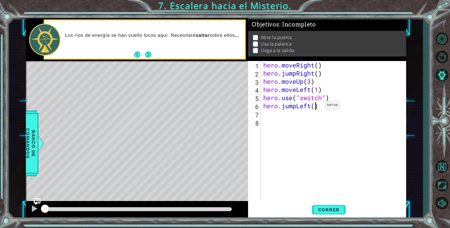
click at [317, 107] on div "hero . moveRight ( ) hero . jumpRight ( ) hero . moveUp ( 3 ) hero . moveLeft (…" at bounding box center [334, 138] width 145 height 155
click at [323, 209] on span "Correr" at bounding box center [328, 210] width 33 height 6
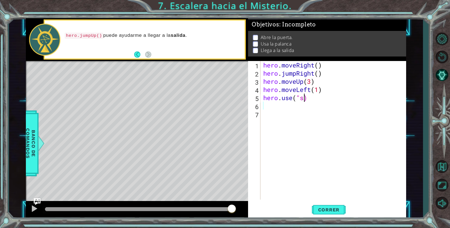
scroll to position [0, 0]
type textarea ")"
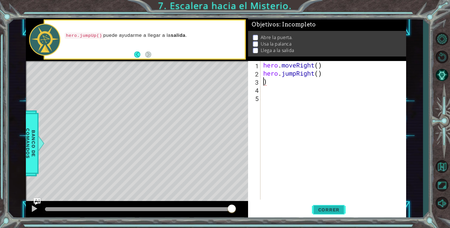
click at [326, 208] on span "Correr" at bounding box center [328, 210] width 33 height 6
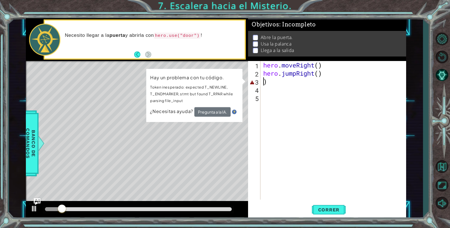
click at [280, 84] on div "hero . moveRight ( ) hero . jumpRight ( ) )" at bounding box center [334, 138] width 145 height 155
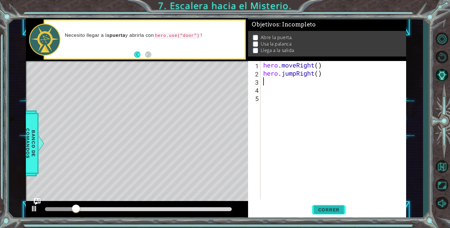
click at [328, 209] on span "Correr" at bounding box center [328, 210] width 33 height 6
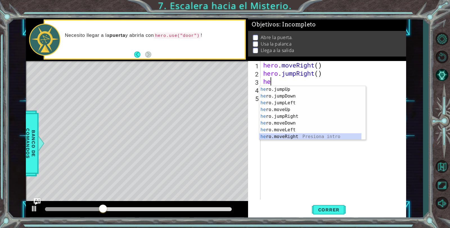
click at [308, 134] on div "he ro.jumpUp Presiona intro he ro.jumpDown Presiona intro he ro.jumpLeft Presio…" at bounding box center [310, 119] width 102 height 67
type textarea "hero.moveRight(1)"
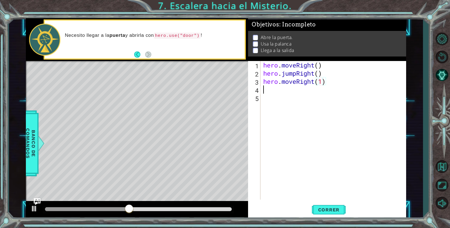
click at [303, 91] on div "hero . moveRight ( ) hero . jumpRight ( ) hero . moveRight ( 1 )" at bounding box center [334, 138] width 145 height 155
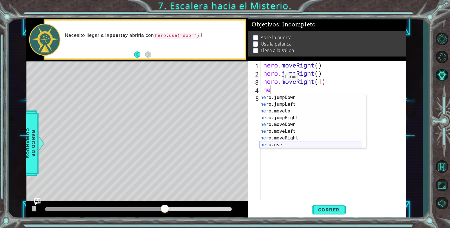
scroll to position [7, 0]
click at [280, 110] on div "he ro.jumpDown Presiona intro he ro.jumpLeft Presiona intro he ro.moveUp Presio…" at bounding box center [310, 127] width 102 height 67
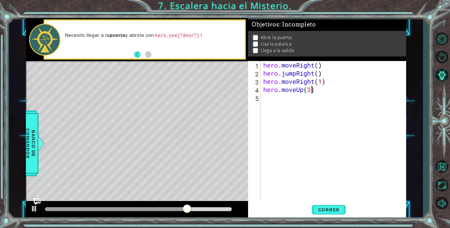
scroll to position [0, 2]
click at [313, 210] on span "Correr" at bounding box center [328, 210] width 33 height 6
type textarea "hero.moveUp(2)"
click at [270, 100] on div "hero . moveRight ( ) hero . jumpRight ( ) hero . moveRight ( 1 ) hero . moveUp …" at bounding box center [334, 138] width 145 height 155
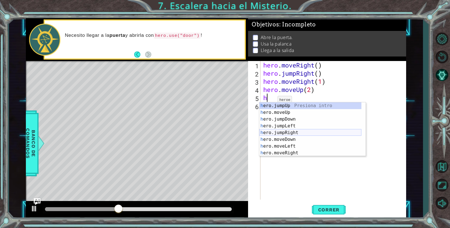
scroll to position [7, 0]
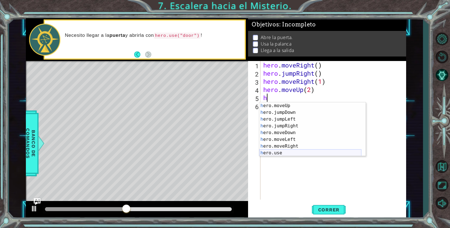
click at [304, 154] on div "h ero.moveUp Presiona intro h ero.jumpDown Presiona intro h ero.jumpLeft Presio…" at bounding box center [310, 135] width 102 height 67
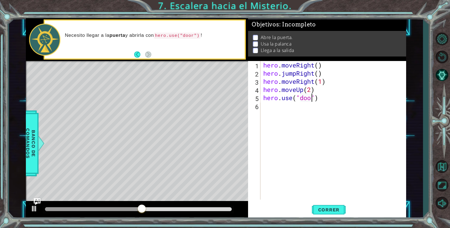
type textarea "hero.use("door")"
click at [285, 111] on div "hero . moveRight ( ) hero . jumpRight ( ) hero . moveRight ( 1 ) hero . moveUp …" at bounding box center [334, 138] width 145 height 155
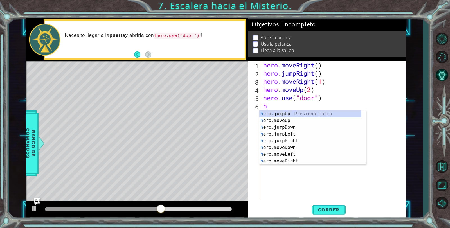
scroll to position [0, 0]
click at [289, 133] on div "he ro.jumpUp Presiona intro he ro.jumpDown Presiona intro he ro.jumpLeft Presio…" at bounding box center [310, 143] width 102 height 67
type textarea "hero.moveUp(1)"
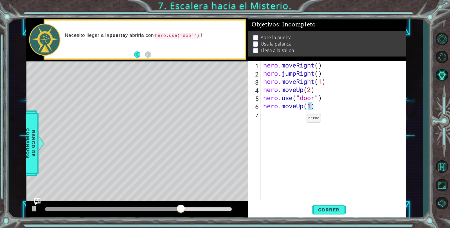
click at [298, 120] on div "hero . moveRight ( ) hero . jumpRight ( ) hero . moveRight ( 1 ) hero . moveUp …" at bounding box center [334, 138] width 145 height 155
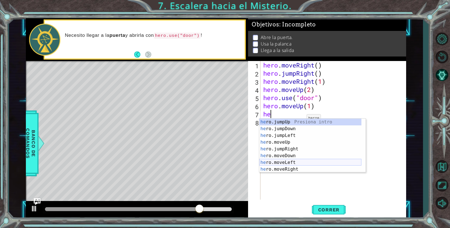
click at [296, 163] on div "he ro.jumpUp Presiona intro he ro.jumpDown Presiona intro he ro.jumpLeft Presio…" at bounding box center [310, 152] width 102 height 67
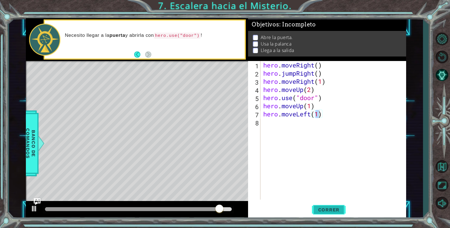
click at [342, 209] on span "Correr" at bounding box center [328, 210] width 33 height 6
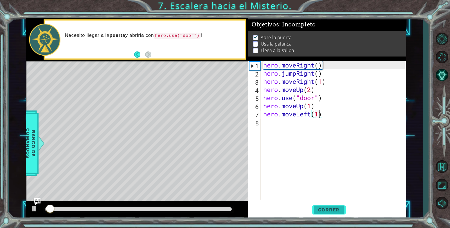
scroll to position [1, 0]
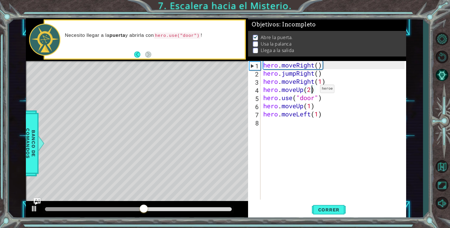
click at [312, 90] on div "hero . moveRight ( ) hero . jumpRight ( ) hero . moveRight ( 1 ) hero . moveUp …" at bounding box center [334, 138] width 145 height 155
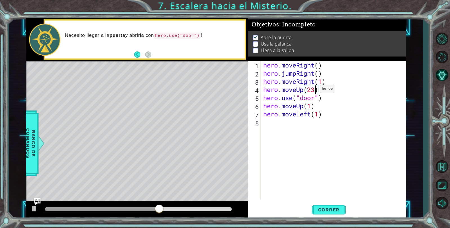
scroll to position [0, 2]
click at [331, 205] on button "Correr" at bounding box center [329, 210] width 34 height 16
click at [338, 206] on button "Correr" at bounding box center [329, 210] width 34 height 16
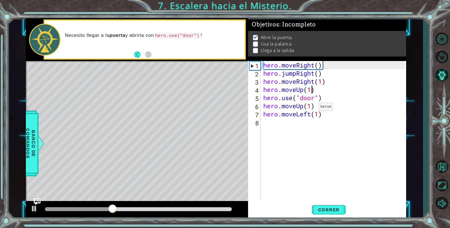
click at [310, 108] on div "hero . moveRight ( ) hero . jumpRight ( ) hero . moveRight ( 1 ) hero . moveUp …" at bounding box center [334, 138] width 145 height 155
type textarea "hero.moveUp(2)"
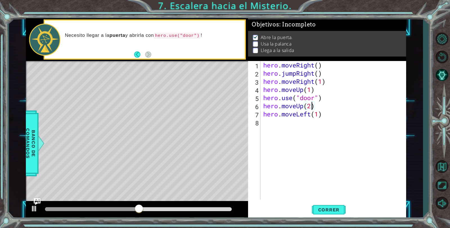
click at [285, 125] on div "hero . moveRight ( ) hero . jumpRight ( ) hero . moveRight ( 1 ) hero . moveUp …" at bounding box center [334, 138] width 145 height 155
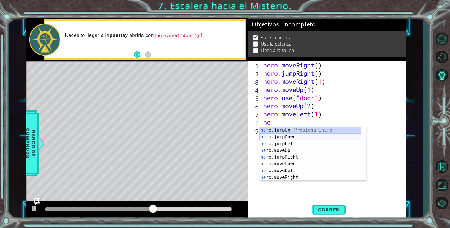
scroll to position [7, 0]
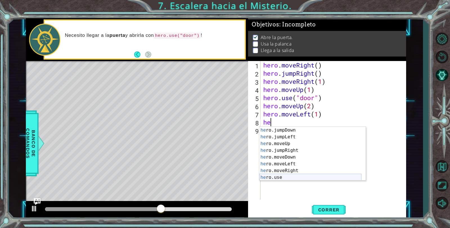
click at [294, 176] on div "he ro.jumpDown Presiona intro he ro.jumpLeft Presiona intro he ro.moveUp Presio…" at bounding box center [310, 160] width 102 height 67
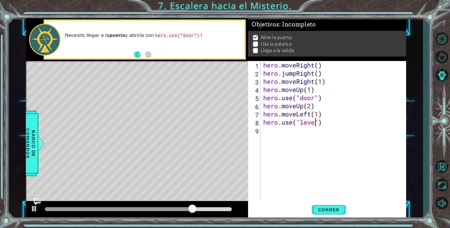
scroll to position [0, 3]
type textarea "hero.use("lever")"
click at [324, 206] on button "Correr" at bounding box center [329, 210] width 34 height 16
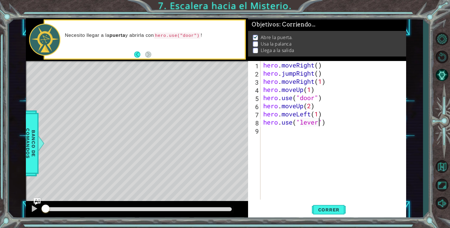
click at [270, 129] on div "hero . moveRight ( ) hero . jumpRight ( ) hero . moveRight ( 1 ) hero . moveUp …" at bounding box center [334, 138] width 145 height 155
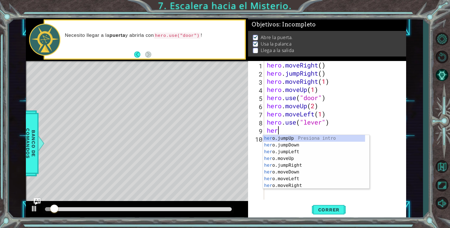
scroll to position [0, 0]
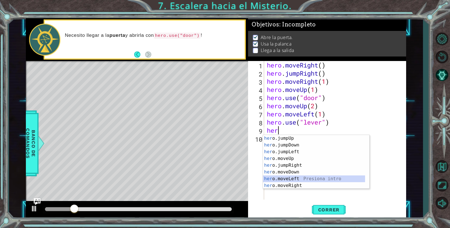
click at [300, 178] on div "her o.jumpUp Presiona intro her o.jumpDown Presiona intro her o.jumpLeft Presio…" at bounding box center [314, 168] width 102 height 67
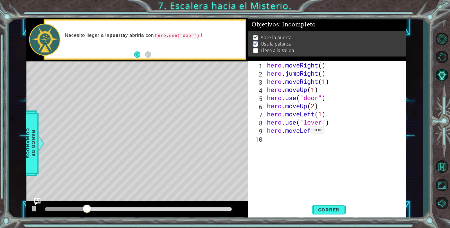
scroll to position [0, 3]
type textarea "hero.moveLeft(2)"
click at [331, 208] on span "Correr" at bounding box center [328, 210] width 33 height 6
click at [298, 137] on div "hero . moveRight ( ) hero . jumpRight ( ) hero . moveRight ( 1 ) hero . moveUp …" at bounding box center [337, 138] width 142 height 155
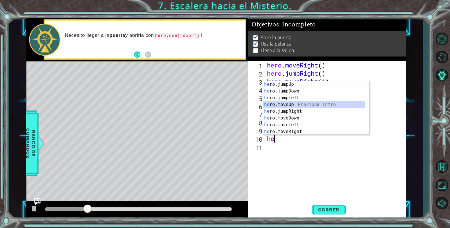
click at [289, 102] on div "he ro.jumpUp Presiona intro he ro.jumpDown Presiona intro he ro.jumpLeft Presio…" at bounding box center [314, 114] width 102 height 67
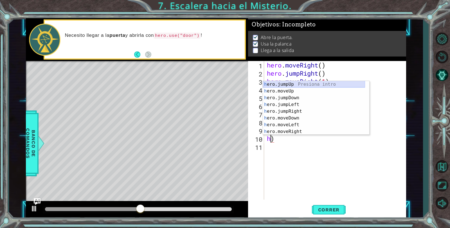
click at [289, 83] on div "h ero.jumpUp Presiona intro h ero.moveUp Presiona intro h ero.jumpDown Presiona…" at bounding box center [314, 114] width 102 height 67
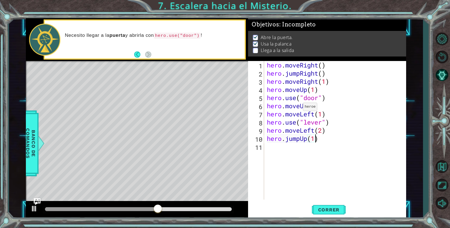
scroll to position [0, 2]
type textarea "hero.jumpUp(1)"
click at [315, 206] on button "Correr" at bounding box center [329, 210] width 34 height 16
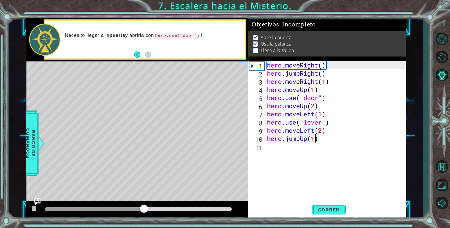
click at [281, 151] on div "hero . moveRight ( ) hero . jumpRight ( ) hero . moveRight ( 1 ) hero . moveUp …" at bounding box center [337, 138] width 142 height 155
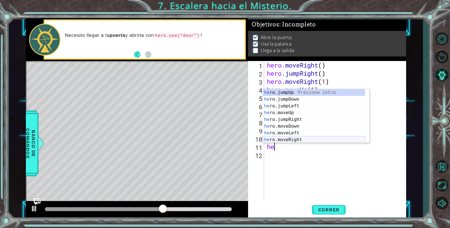
click at [300, 140] on div "he ro.jumpUp Presiona intro he ro.jumpDown Presiona intro he ro.jumpLeft Presio…" at bounding box center [314, 122] width 102 height 67
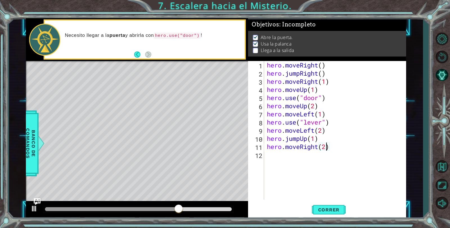
scroll to position [0, 3]
type textarea "hero.moveRight(2)"
click at [334, 206] on button "Correr" at bounding box center [329, 210] width 34 height 16
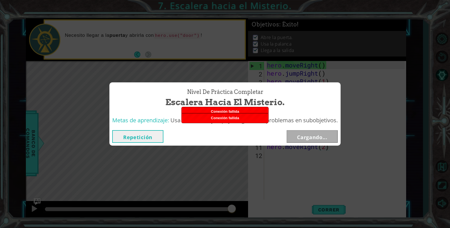
click at [130, 138] on button "Repetición" at bounding box center [137, 136] width 51 height 13
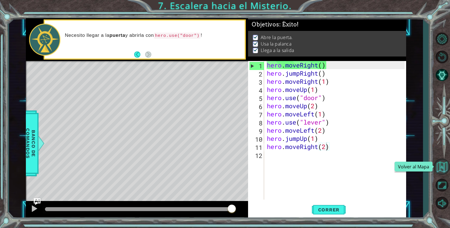
click at [444, 161] on button "Volver al Mapa" at bounding box center [442, 167] width 16 height 16
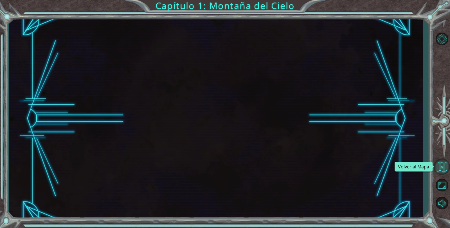
click at [441, 165] on button "Volver al Mapa" at bounding box center [442, 167] width 16 height 16
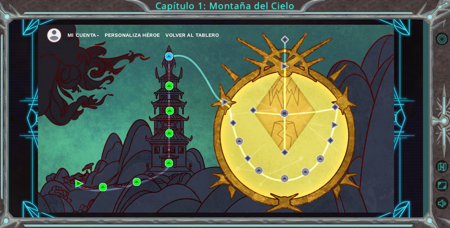
click at [85, 35] on button "Mi Cuenta" at bounding box center [82, 35] width 31 height 8
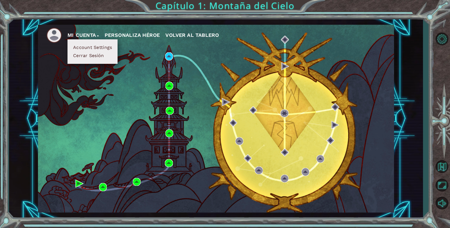
click at [88, 54] on button "Cerrar Sesión" at bounding box center [88, 56] width 34 height 6
